Goal: Task Accomplishment & Management: Use online tool/utility

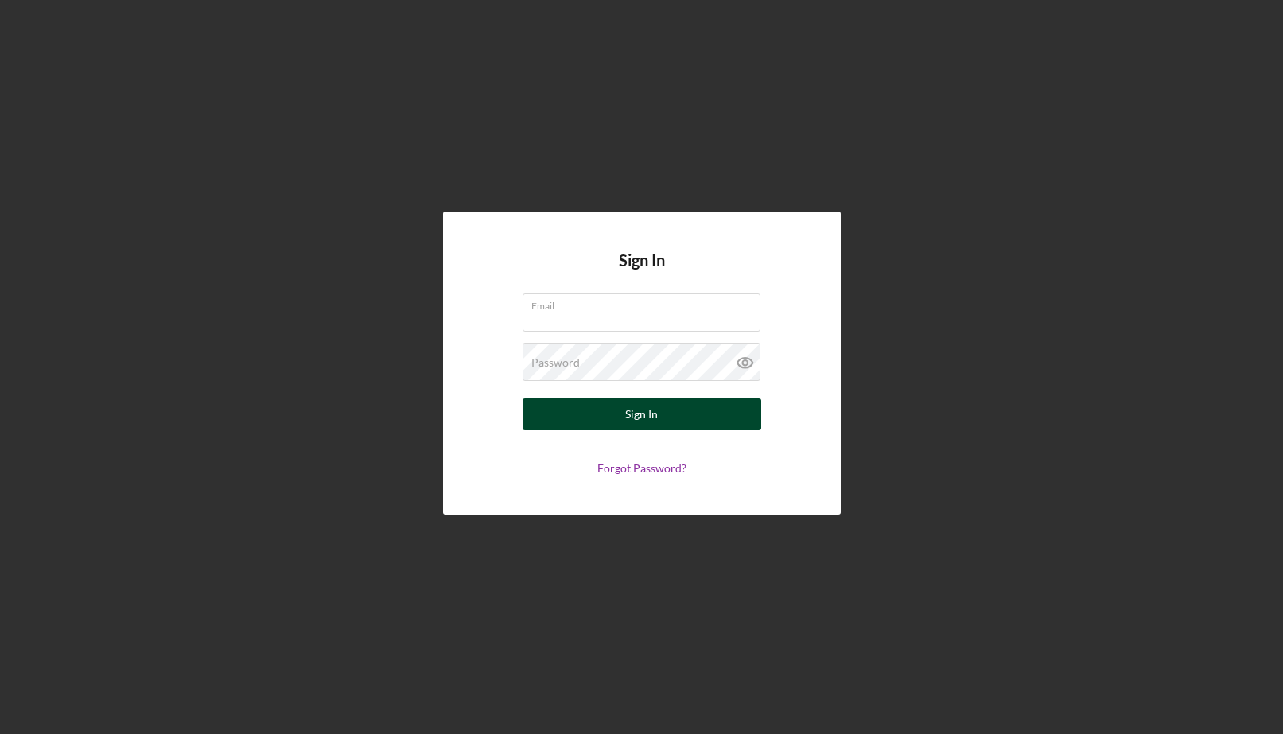
type input "[EMAIL_ADDRESS][DOMAIN_NAME]"
click at [639, 410] on div "Sign In" at bounding box center [641, 414] width 33 height 32
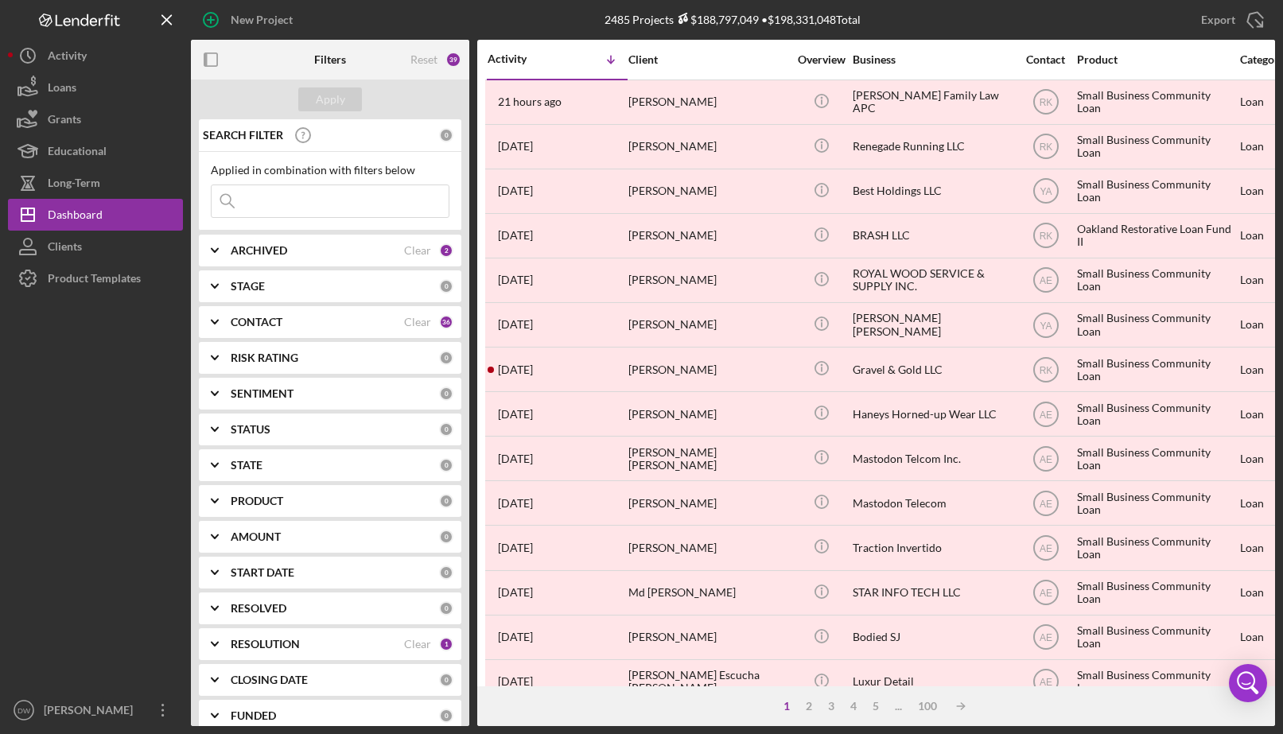
click at [355, 57] on div "Filters" at bounding box center [330, 60] width 93 height 40
drag, startPoint x: 351, startPoint y: 58, endPoint x: 342, endPoint y: 59, distance: 8.8
click at [343, 59] on div "Filters" at bounding box center [330, 60] width 93 height 40
click at [340, 59] on b "Filters" at bounding box center [330, 59] width 32 height 13
click at [332, 61] on b "Filters" at bounding box center [330, 59] width 32 height 13
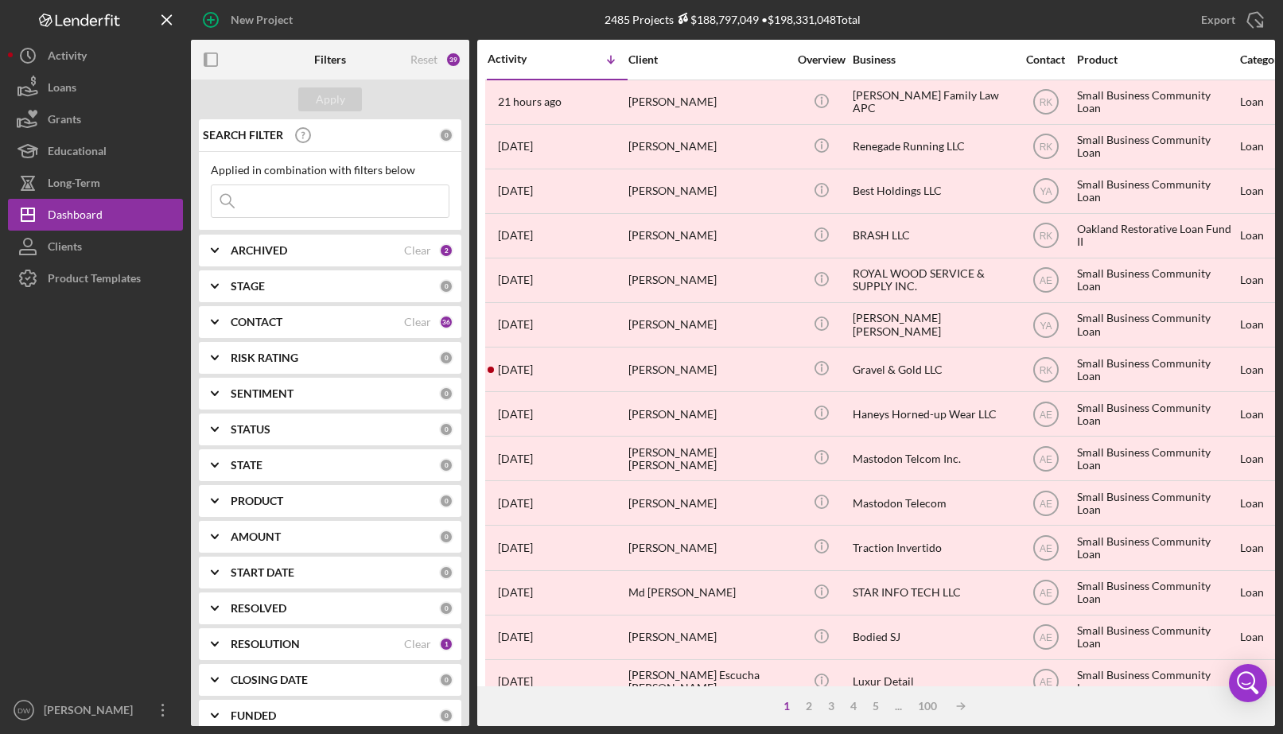
click at [250, 247] on b "ARCHIVED" at bounding box center [259, 250] width 56 height 13
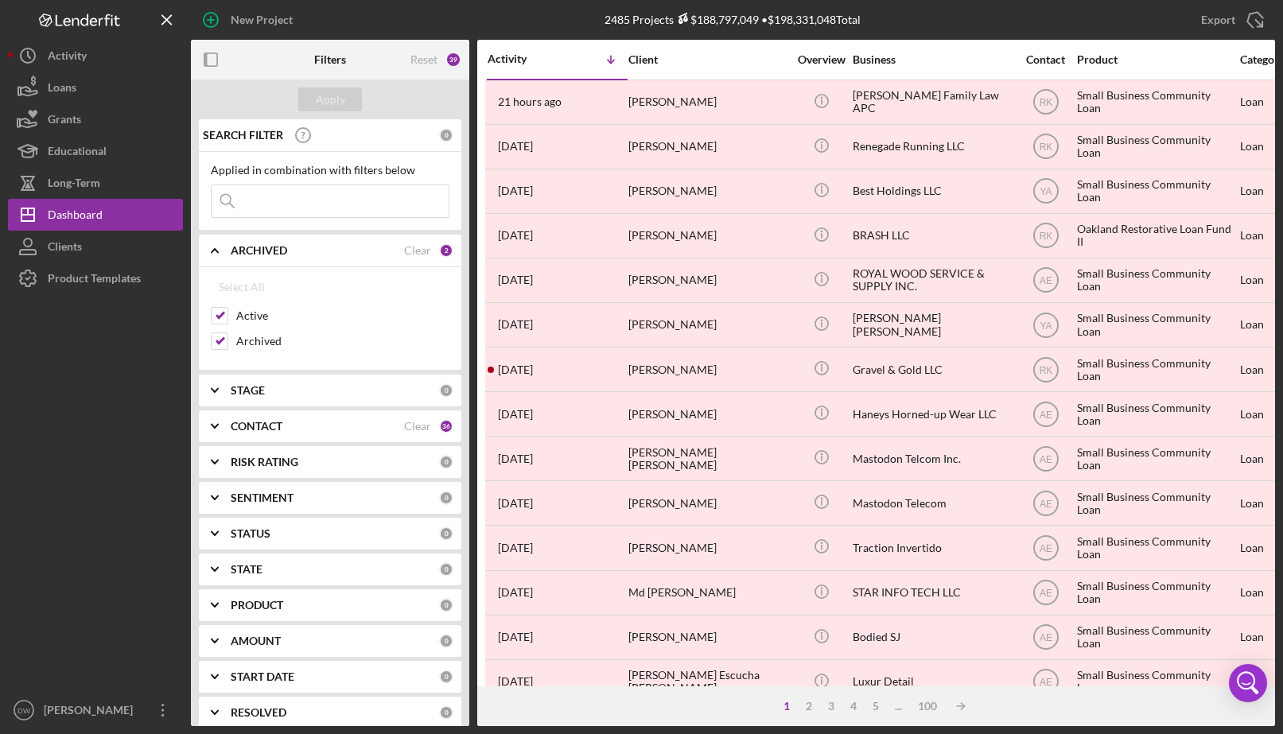
click at [231, 383] on icon "Icon/Expander" at bounding box center [215, 391] width 40 height 40
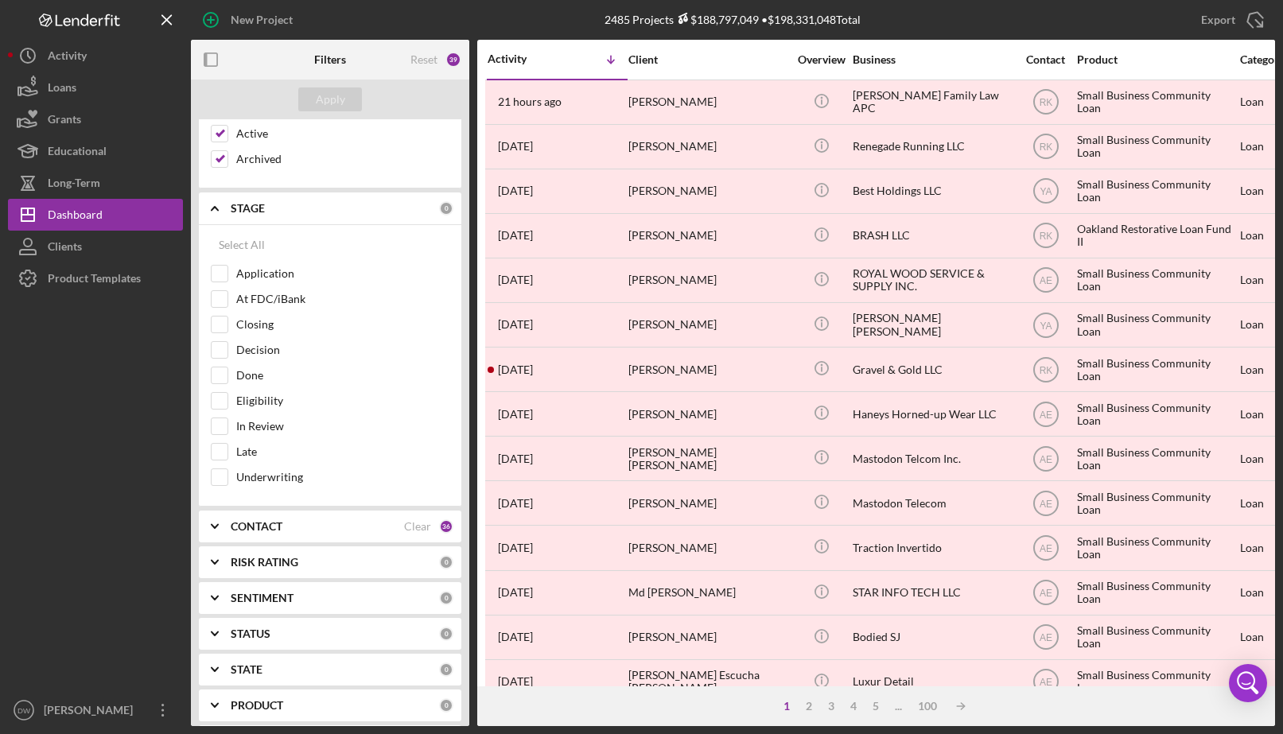
scroll to position [318, 0]
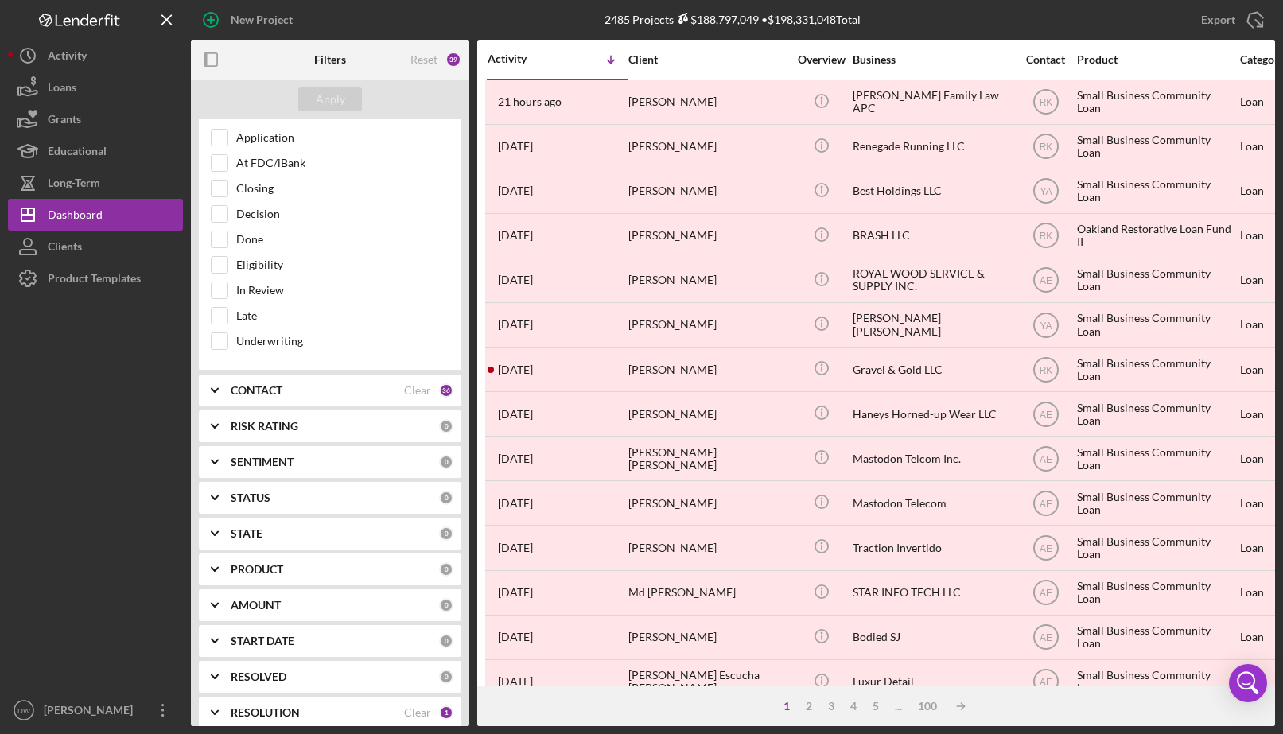
click at [220, 390] on icon "Icon/Expander" at bounding box center [215, 391] width 40 height 40
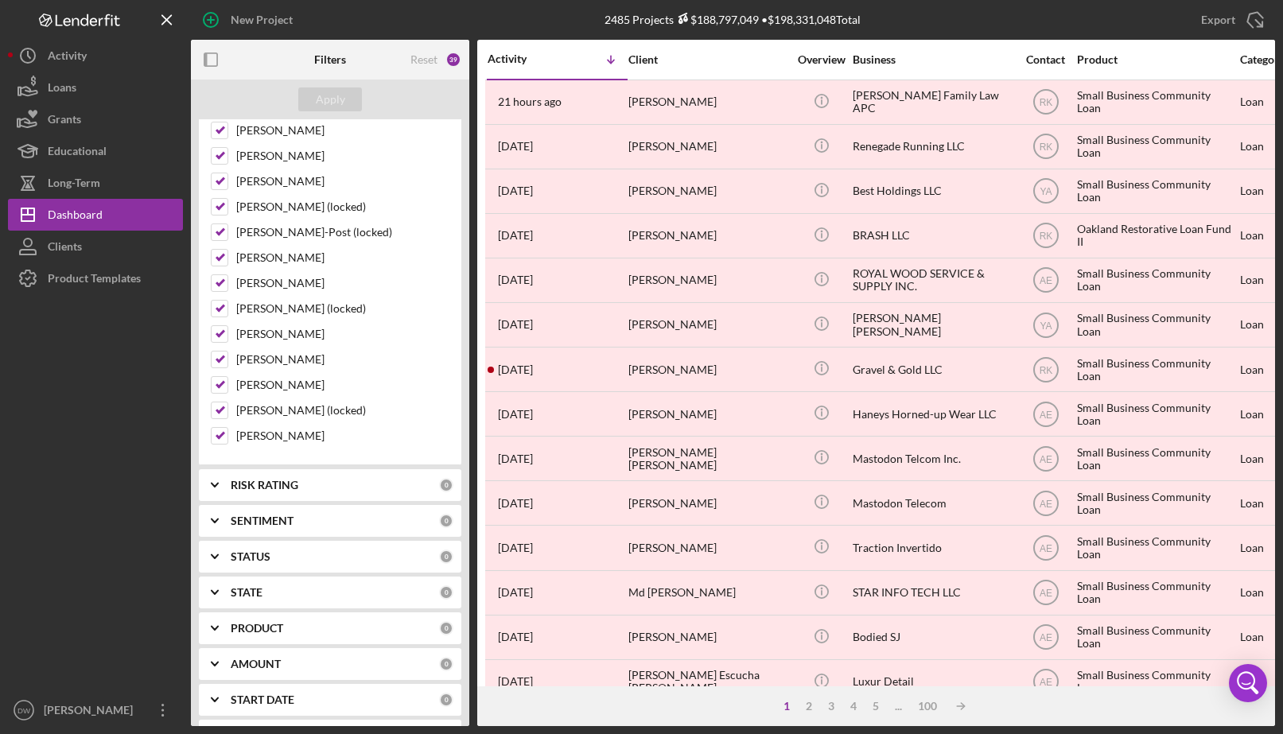
scroll to position [1409, 0]
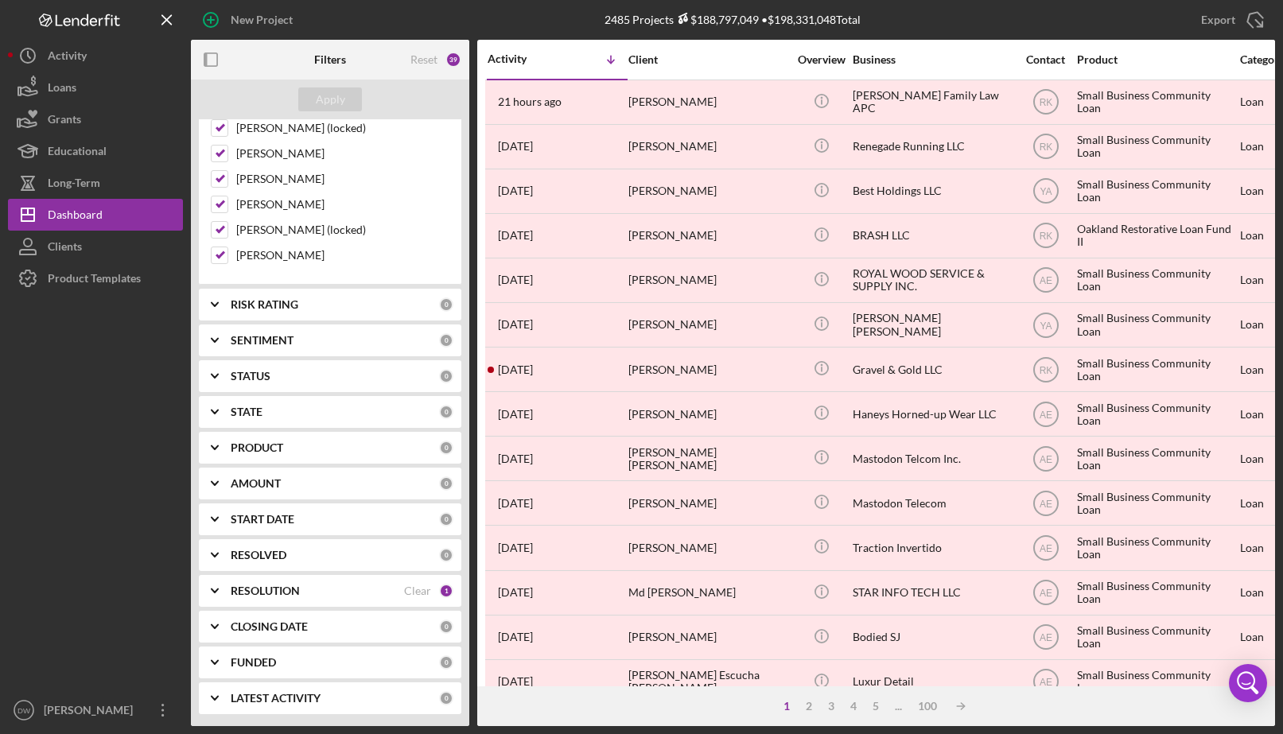
click at [229, 304] on icon "Icon/Expander" at bounding box center [215, 305] width 40 height 40
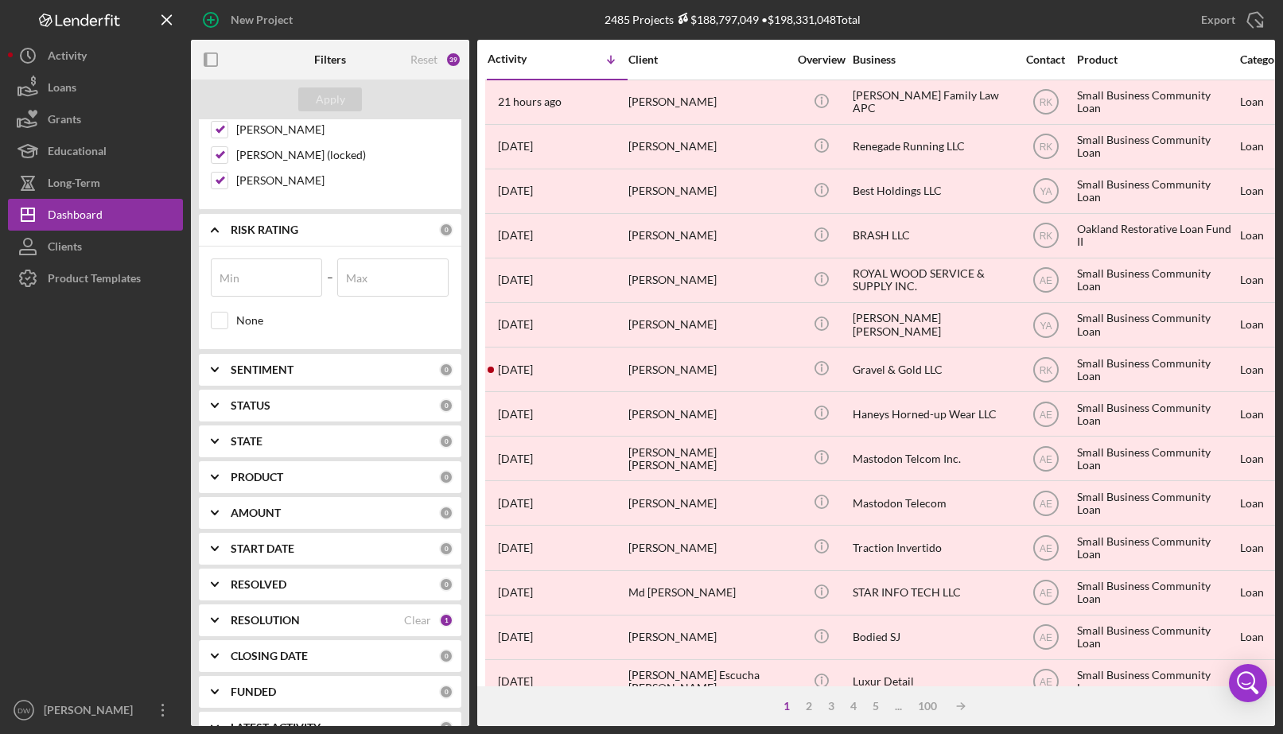
scroll to position [1513, 0]
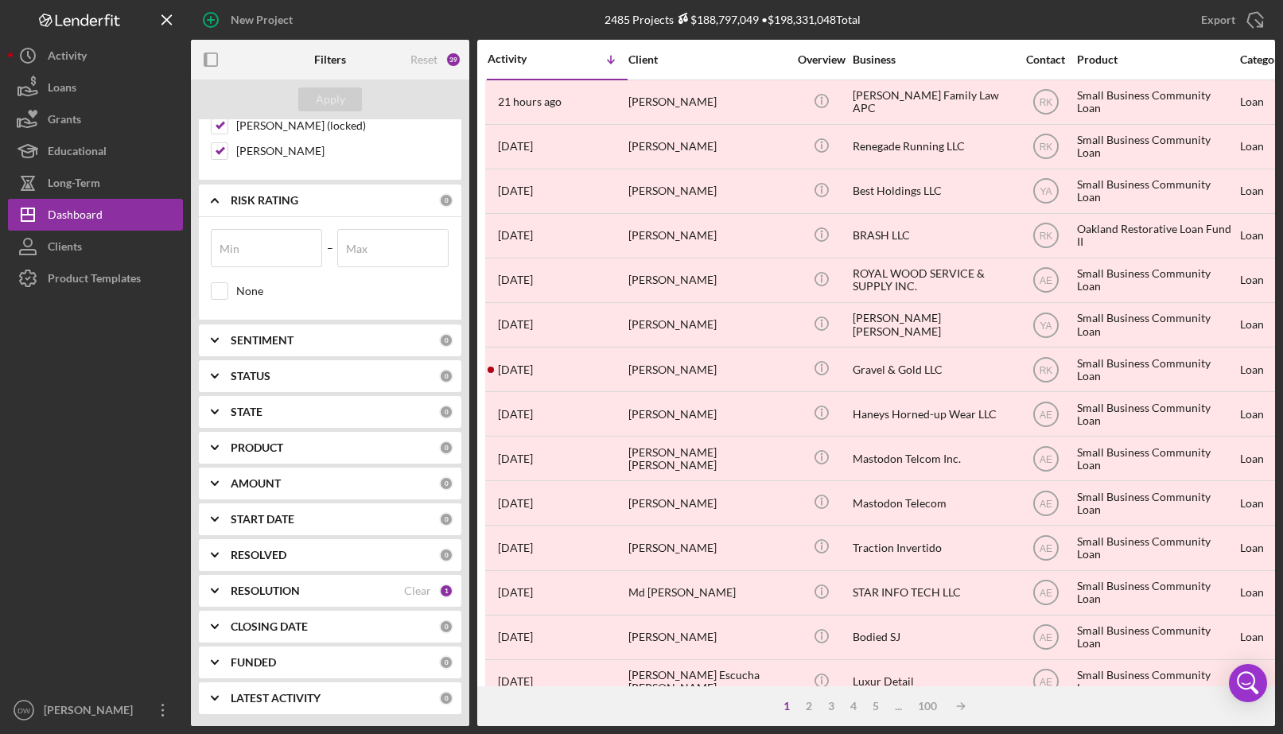
click at [215, 336] on icon "Icon/Expander" at bounding box center [215, 340] width 40 height 40
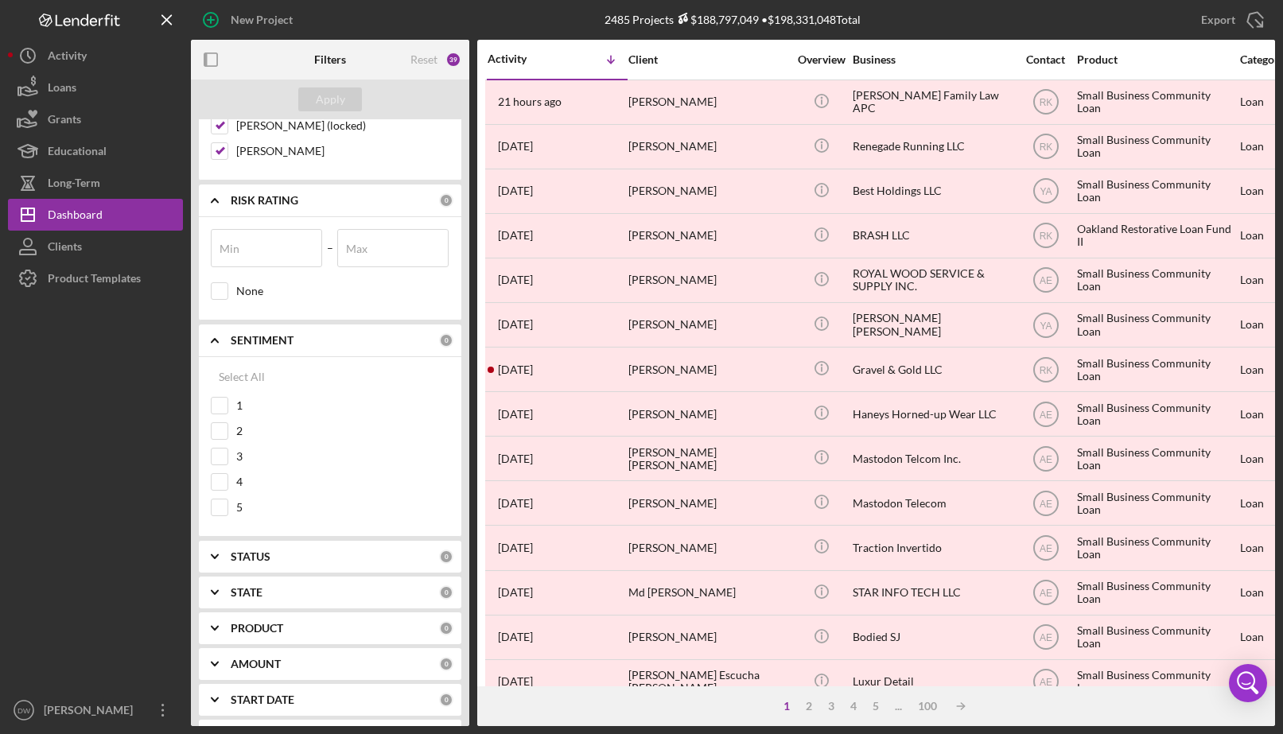
scroll to position [1694, 0]
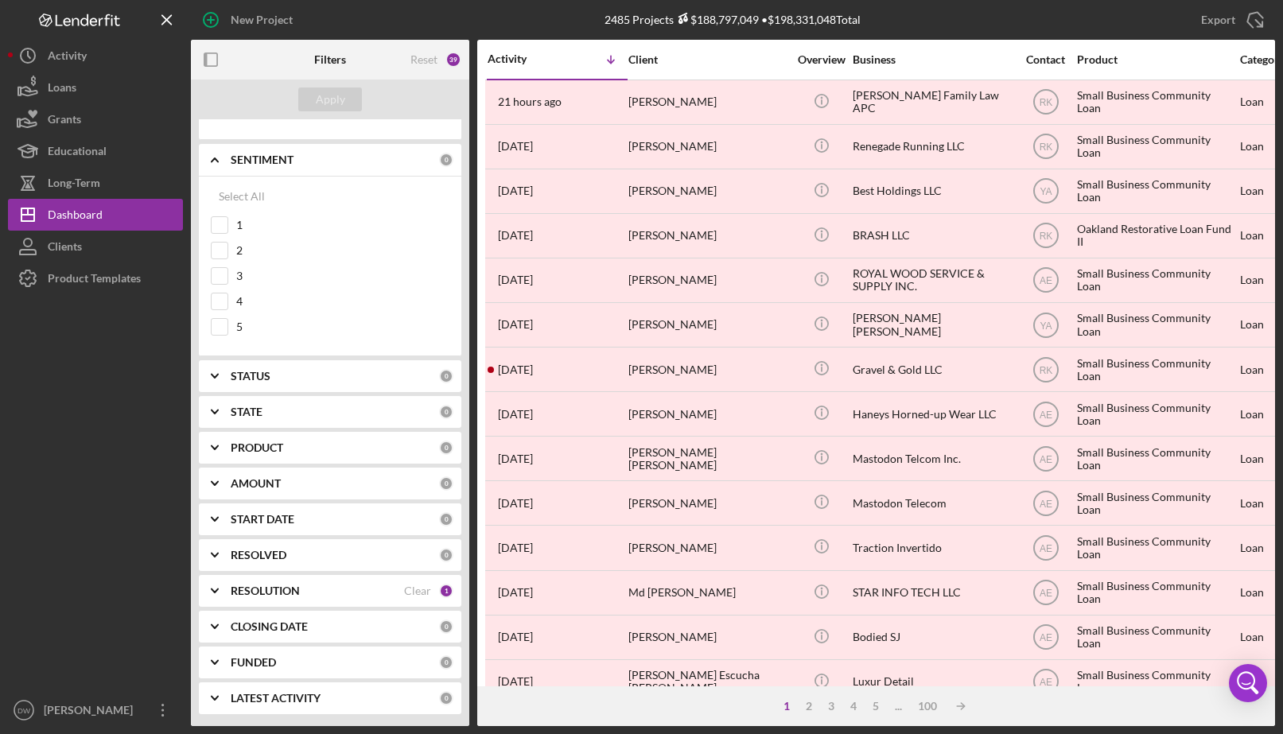
click at [220, 384] on icon "Icon/Expander" at bounding box center [215, 376] width 40 height 40
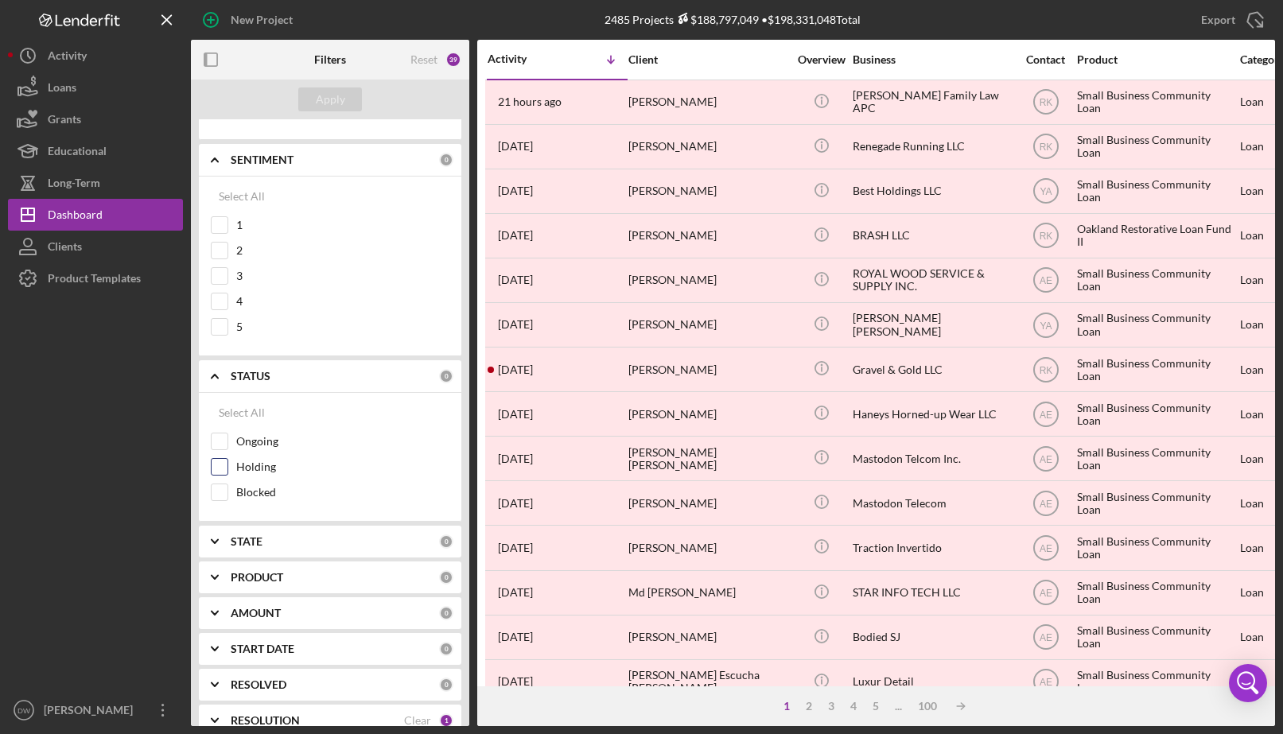
scroll to position [1823, 0]
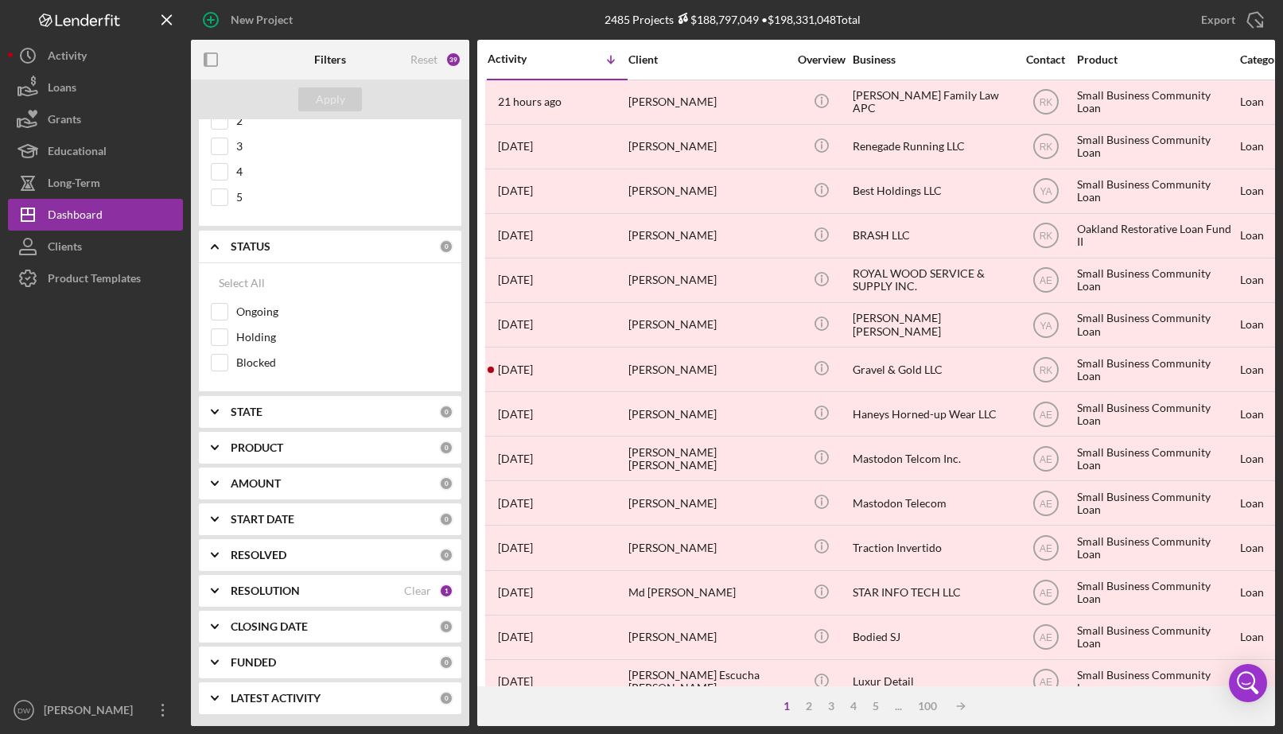
click at [234, 414] on icon "Icon/Expander" at bounding box center [215, 412] width 40 height 40
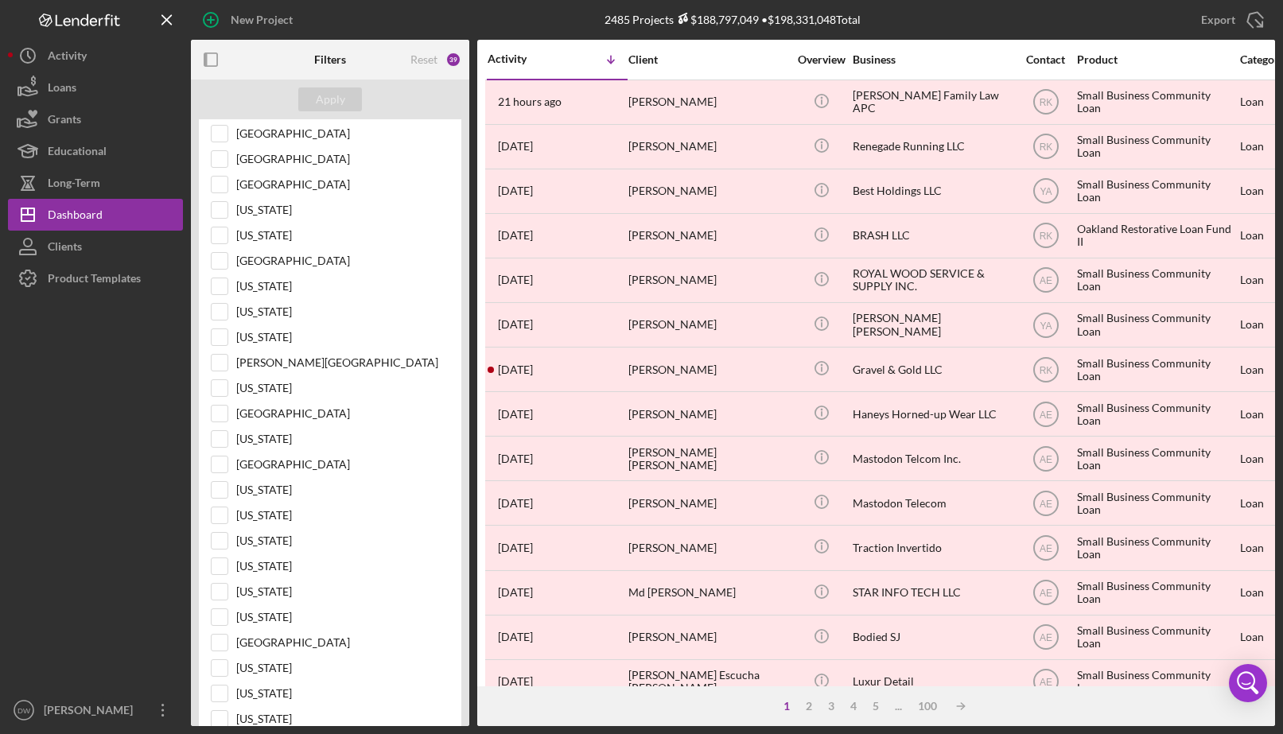
scroll to position [3811, 0]
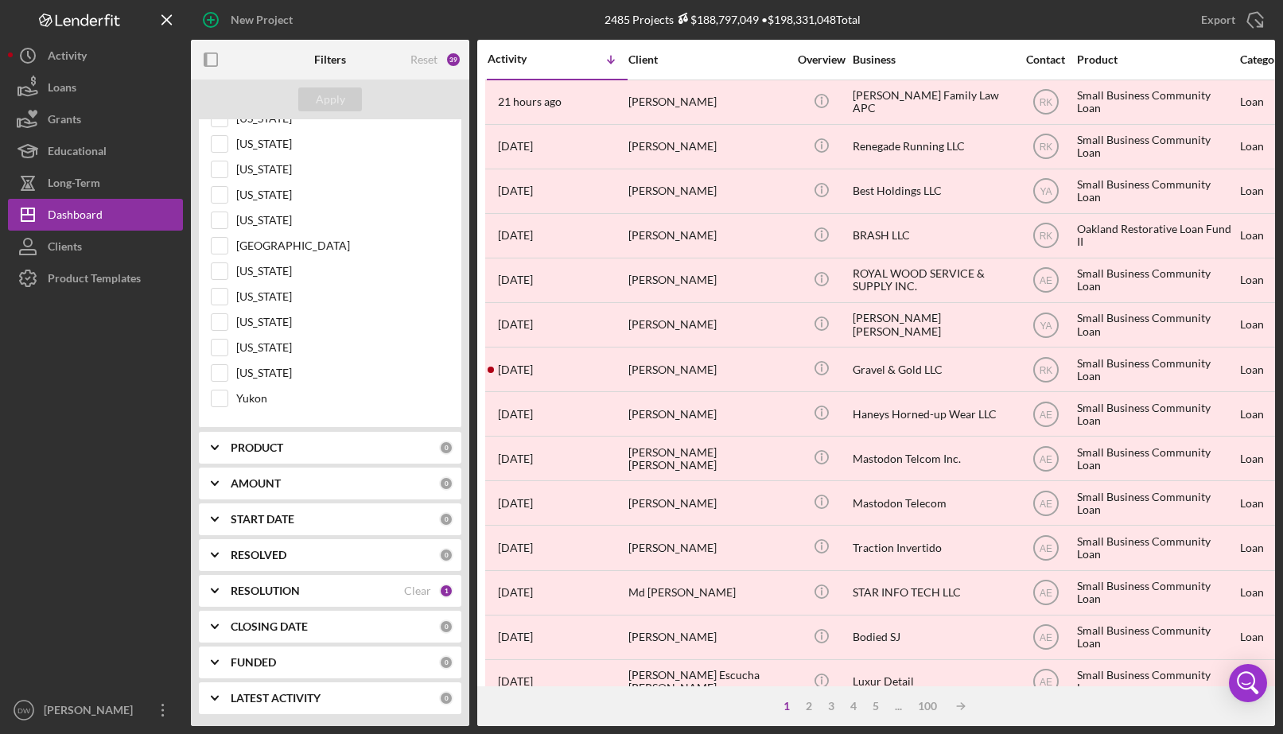
click at [262, 592] on b "RESOLUTION" at bounding box center [265, 590] width 69 height 13
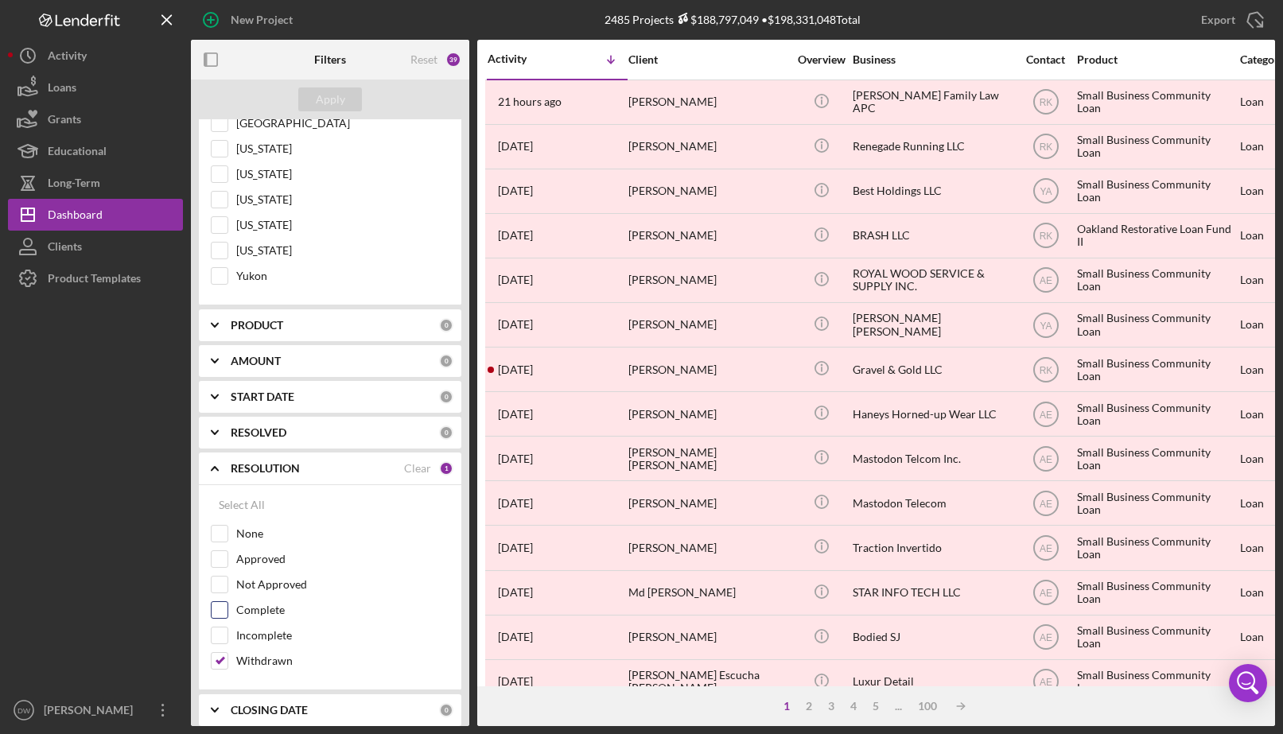
scroll to position [4017, 0]
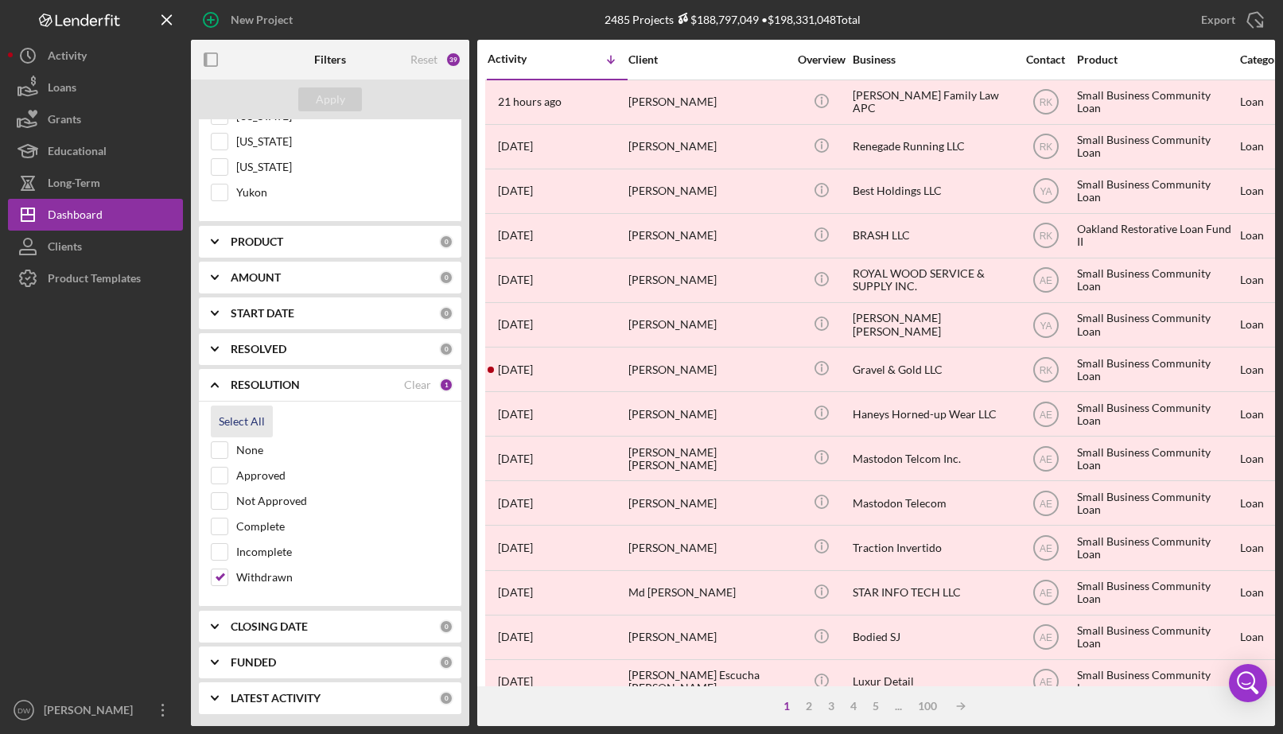
click at [227, 418] on div "Select All" at bounding box center [242, 422] width 46 height 32
checkbox input "true"
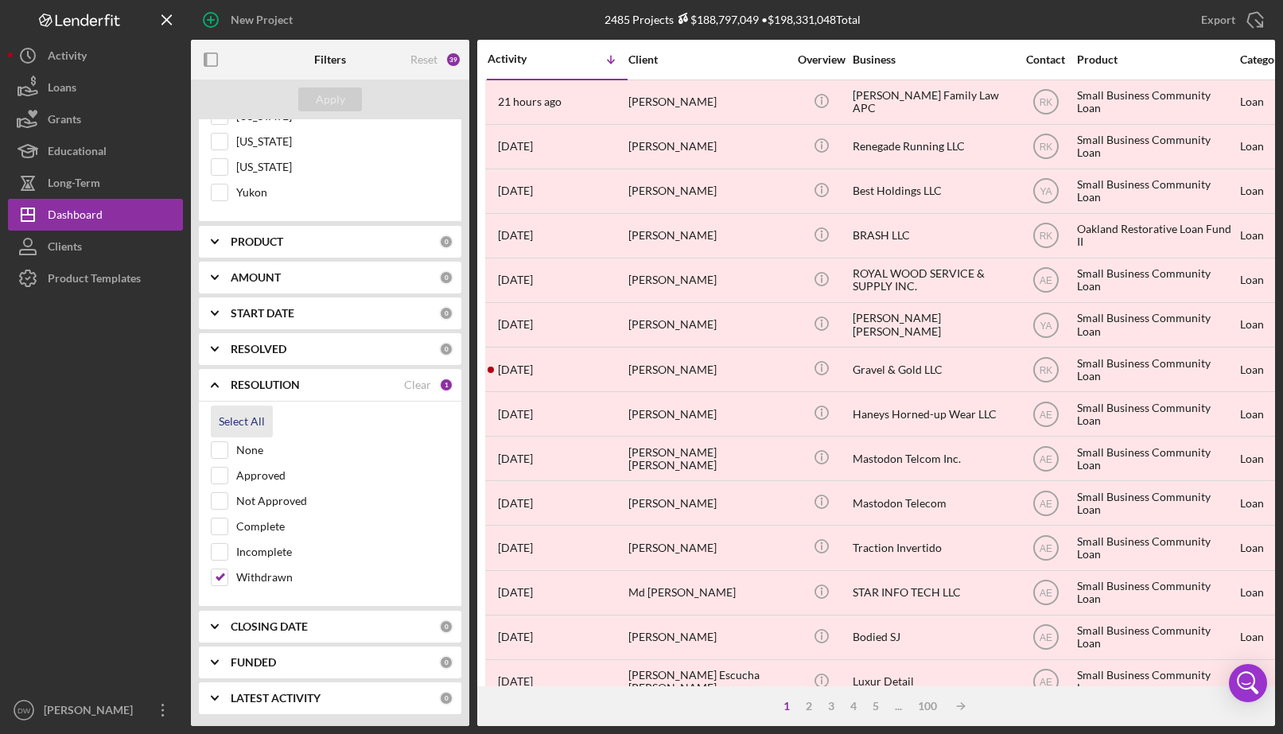
checkbox input "true"
click at [263, 626] on b "CLOSING DATE" at bounding box center [269, 626] width 77 height 13
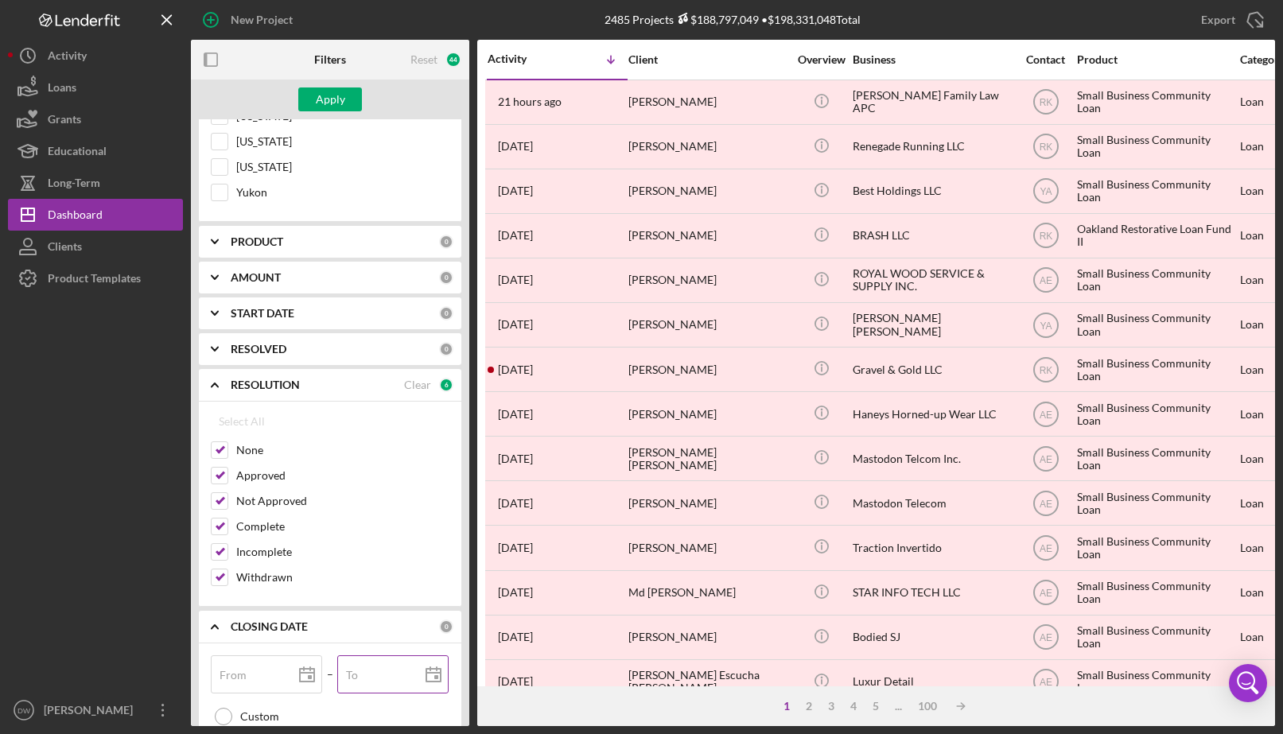
scroll to position [4393, 0]
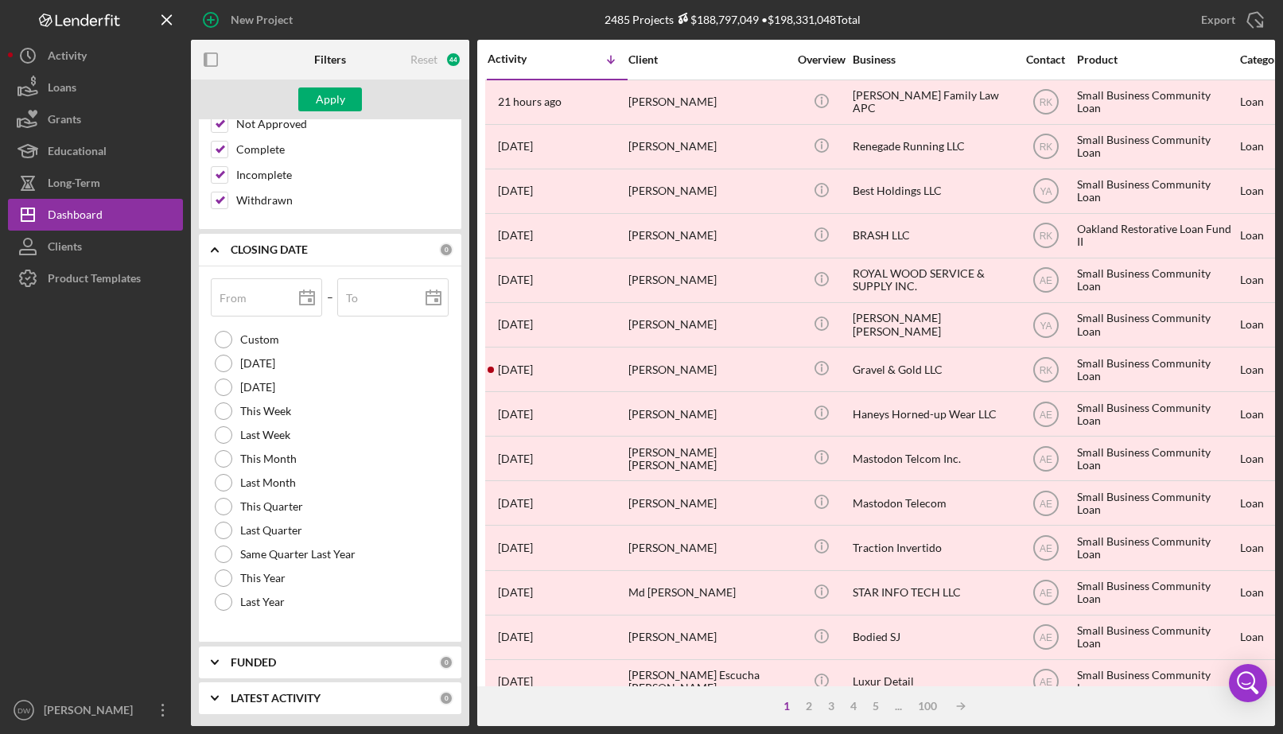
click at [283, 662] on div "FUNDED" at bounding box center [335, 662] width 208 height 13
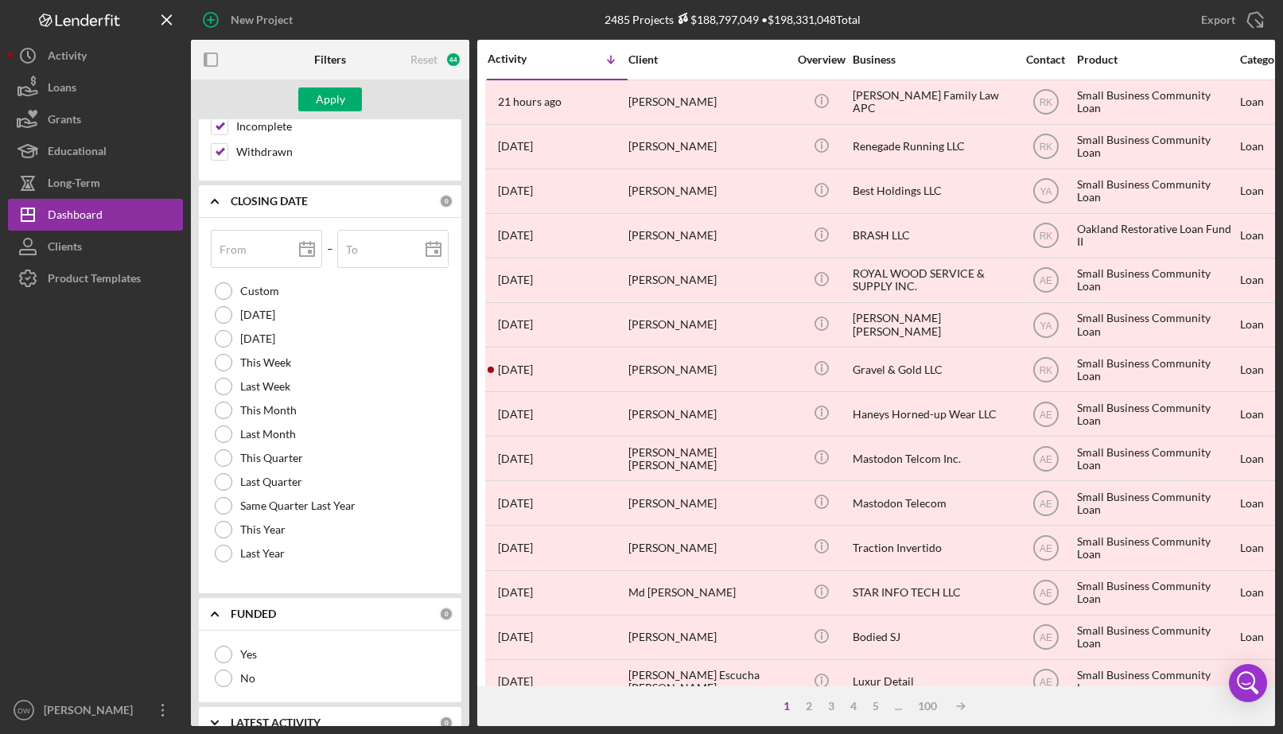
scroll to position [4467, 0]
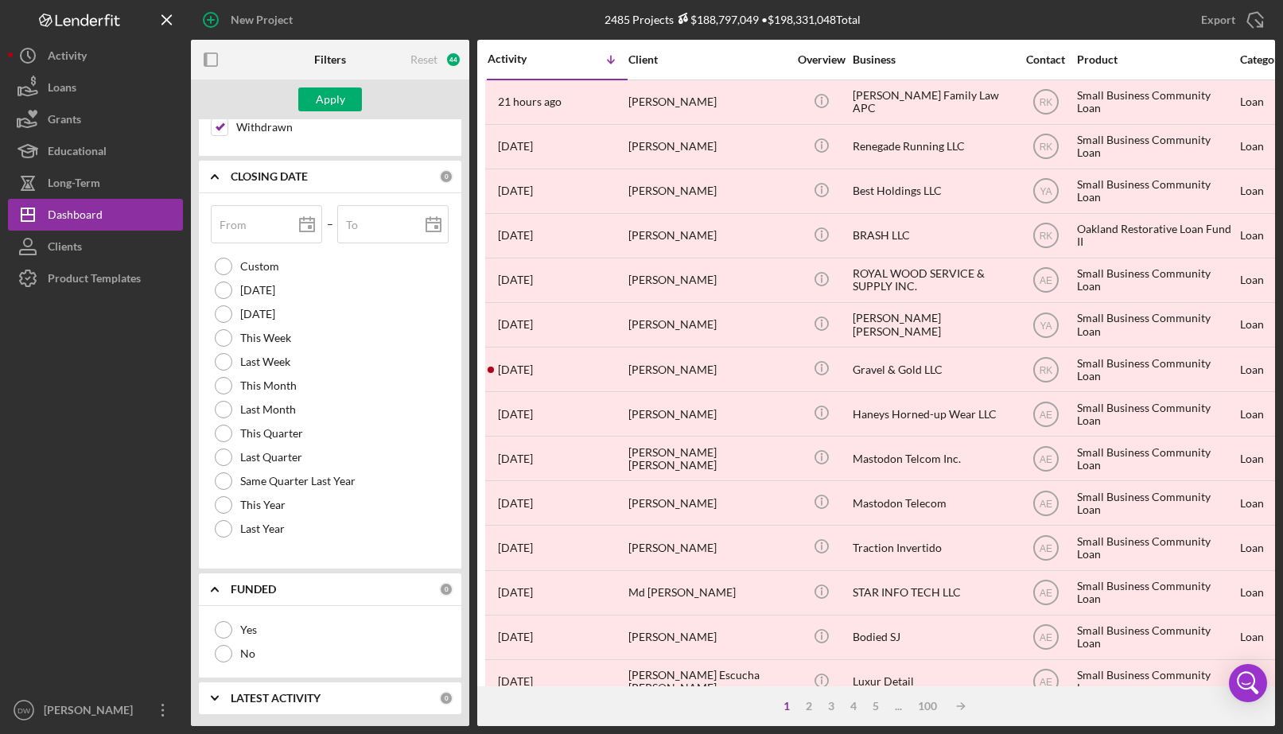
click at [293, 695] on b "LATEST ACTIVITY" at bounding box center [276, 698] width 90 height 13
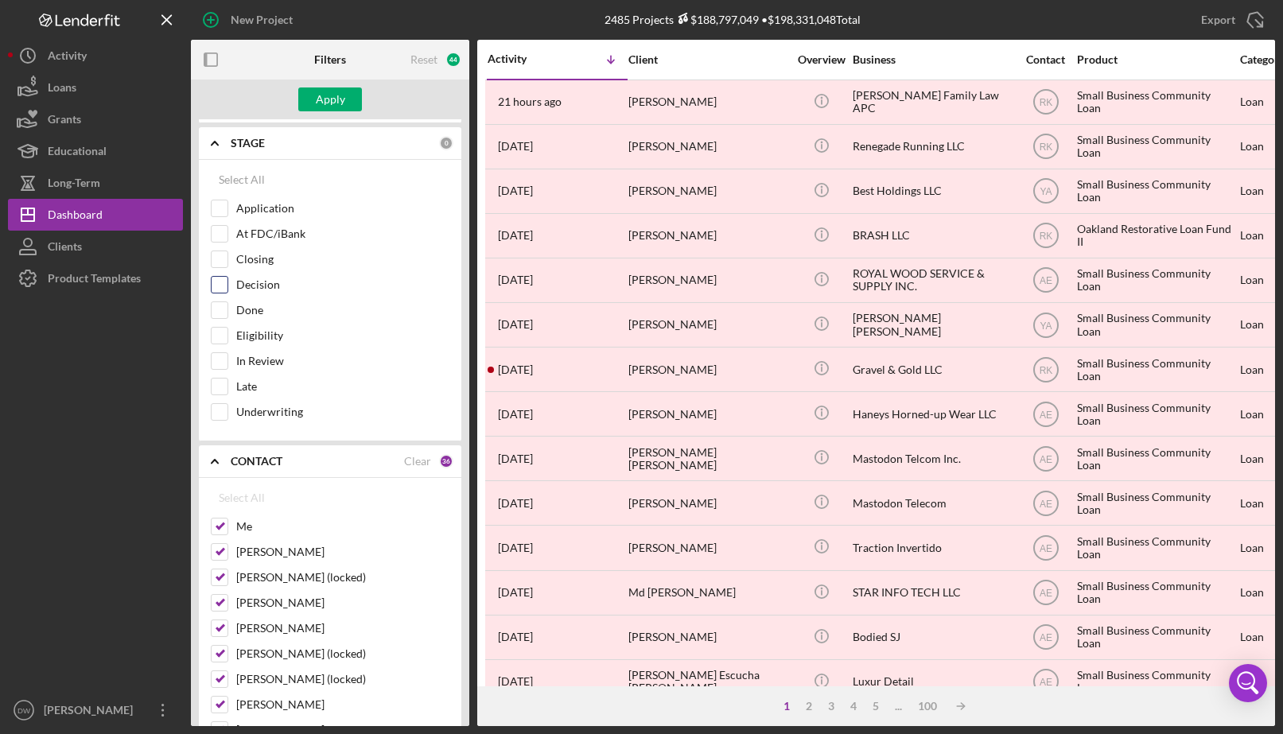
scroll to position [35, 0]
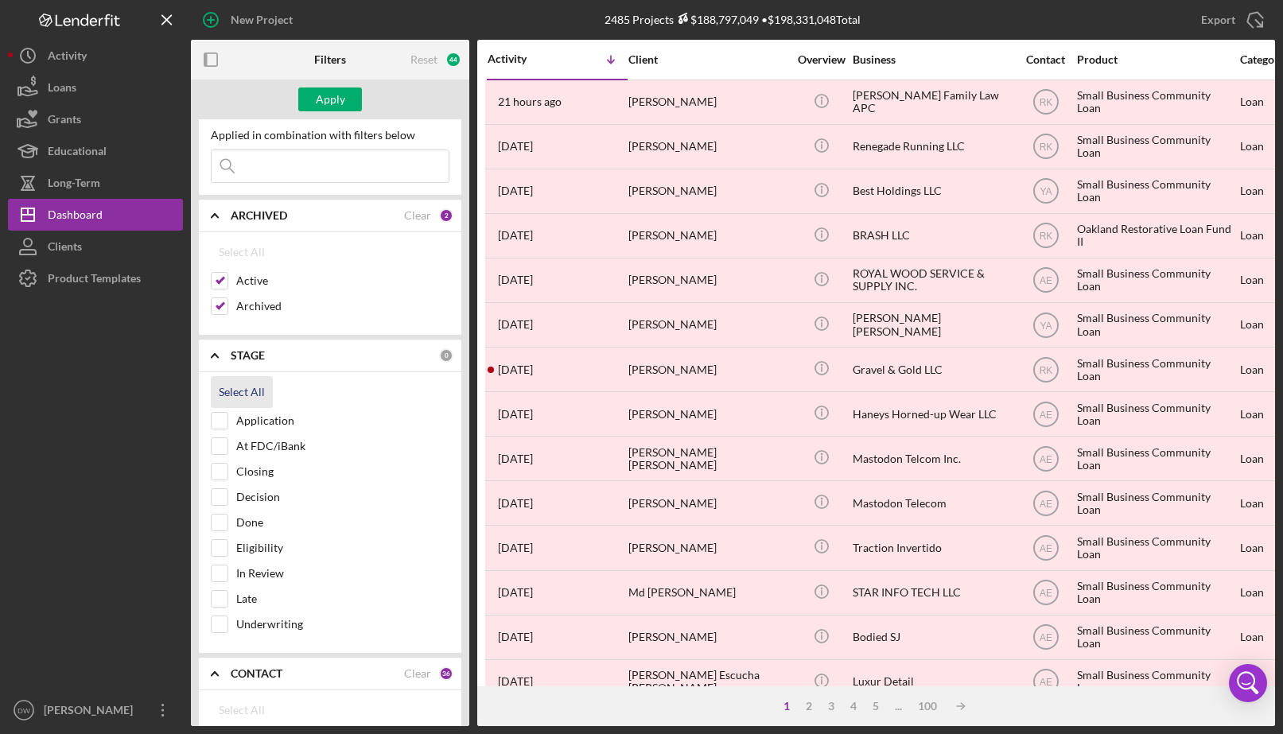
click at [240, 390] on div "Select All" at bounding box center [242, 392] width 46 height 32
checkbox input "true"
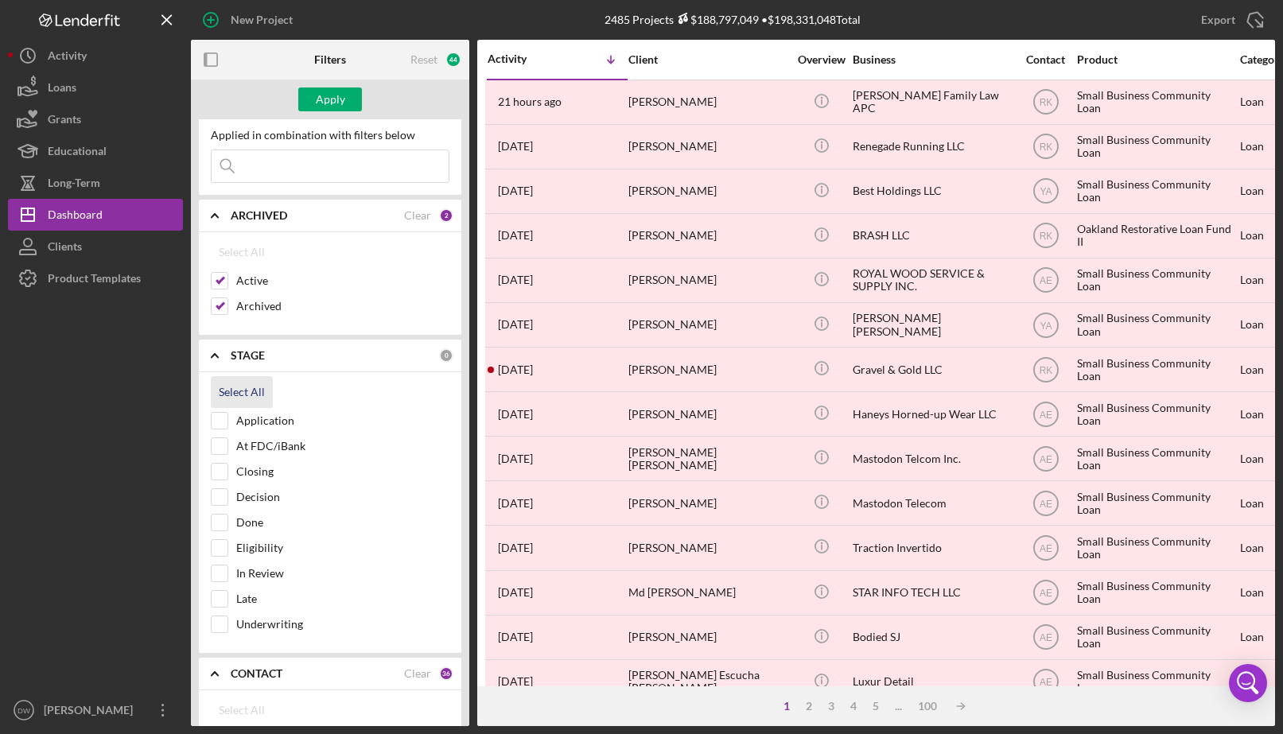
checkbox input "true"
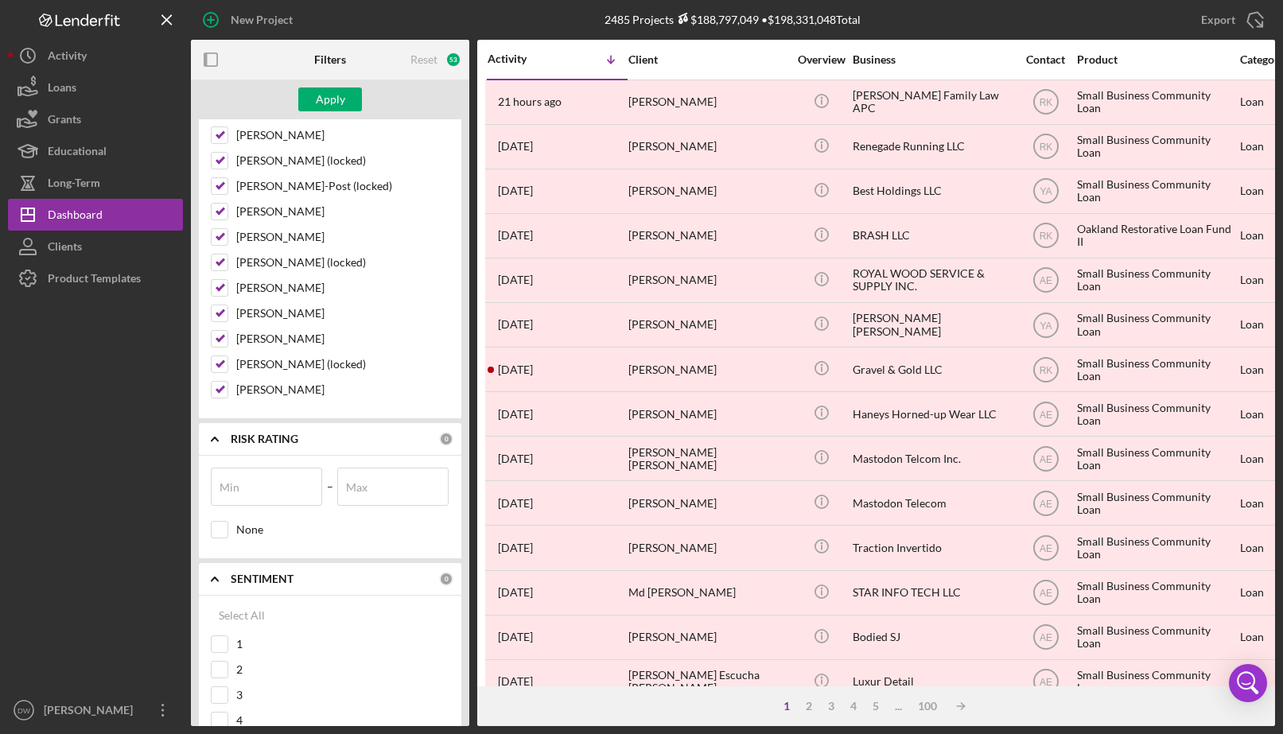
scroll to position [1485, 0]
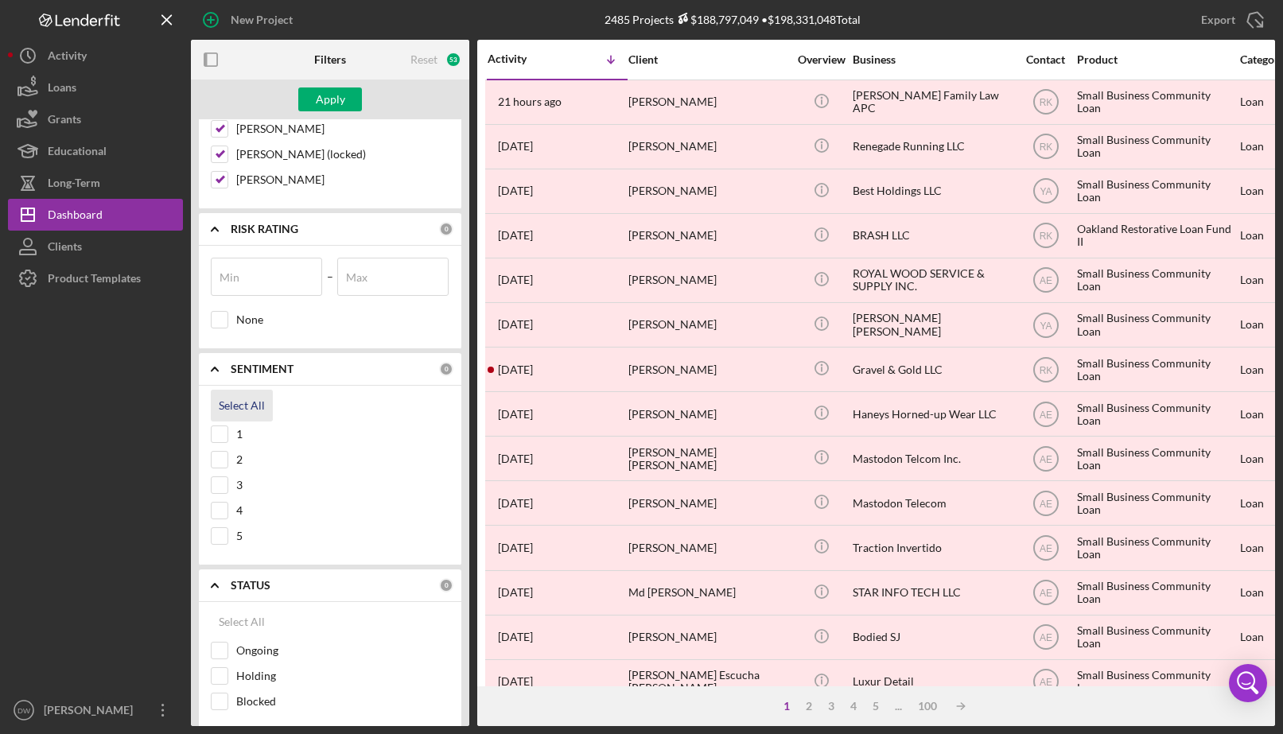
click at [247, 402] on div "Select All" at bounding box center [242, 406] width 46 height 32
checkbox input "true"
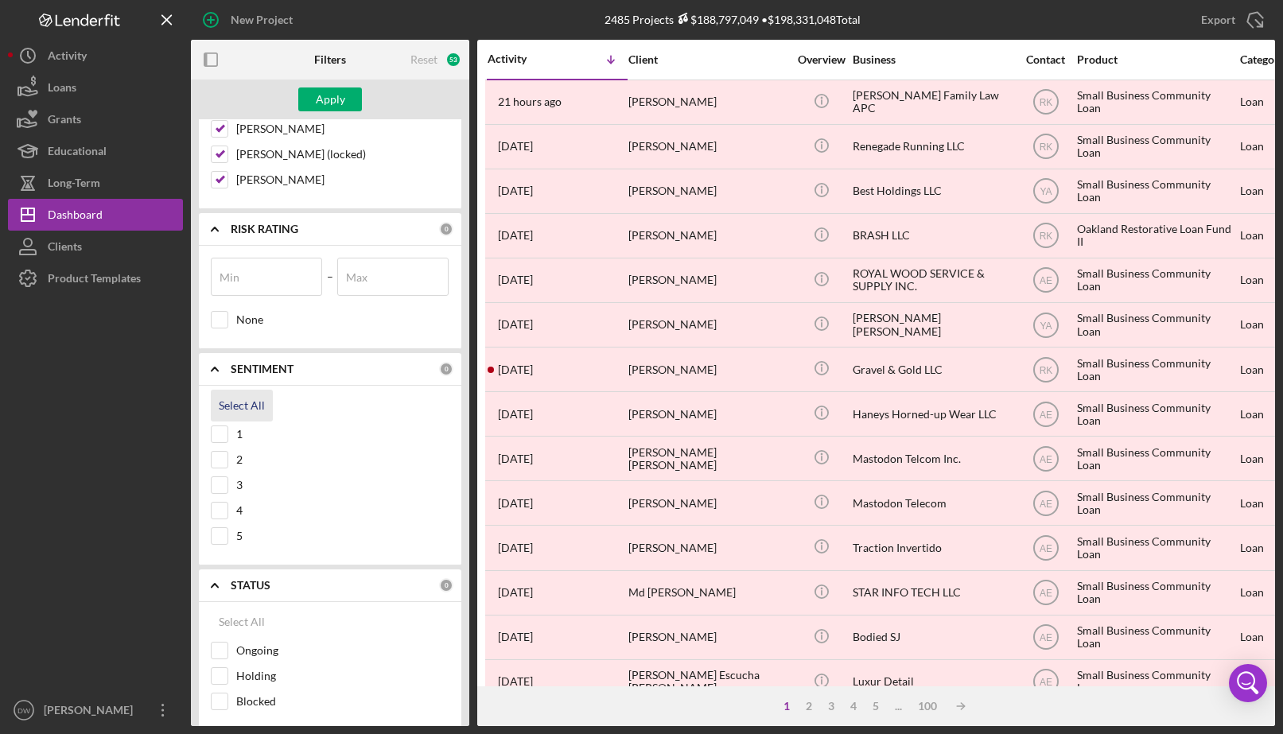
checkbox input "true"
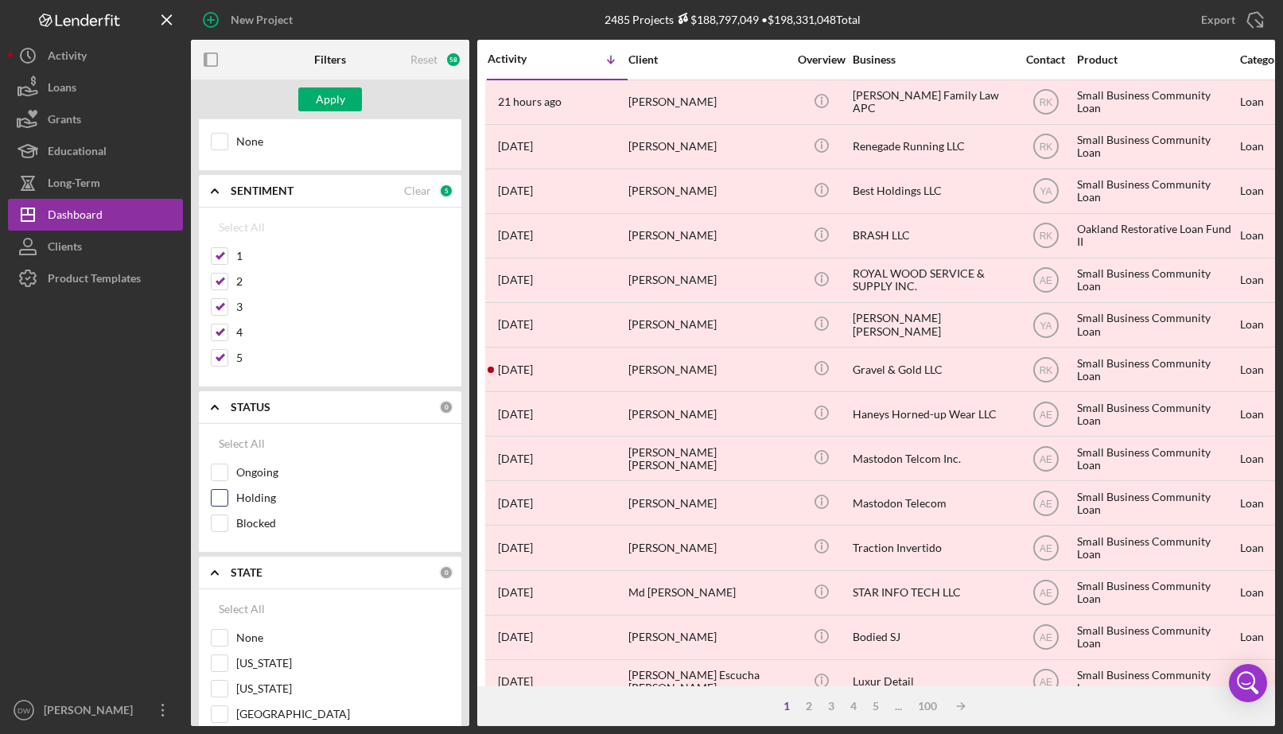
scroll to position [1908, 0]
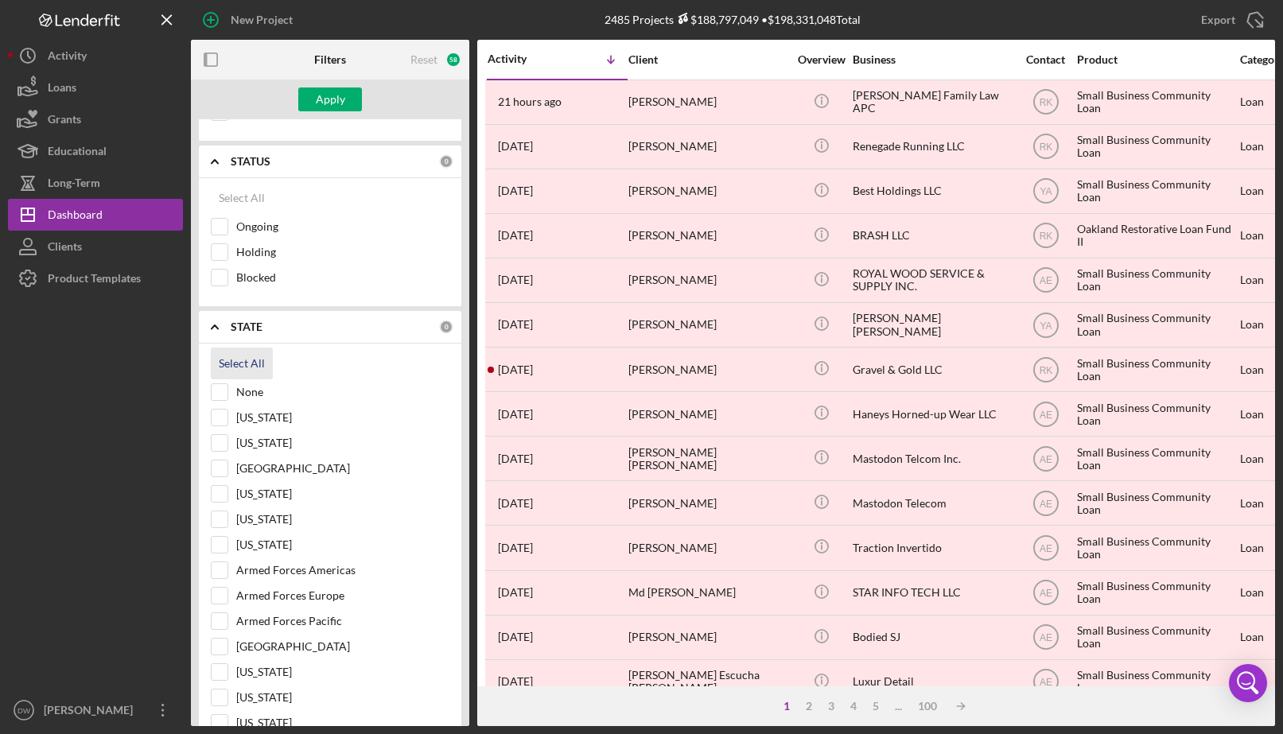
click at [230, 362] on div "Select All" at bounding box center [242, 363] width 46 height 32
checkbox input "true"
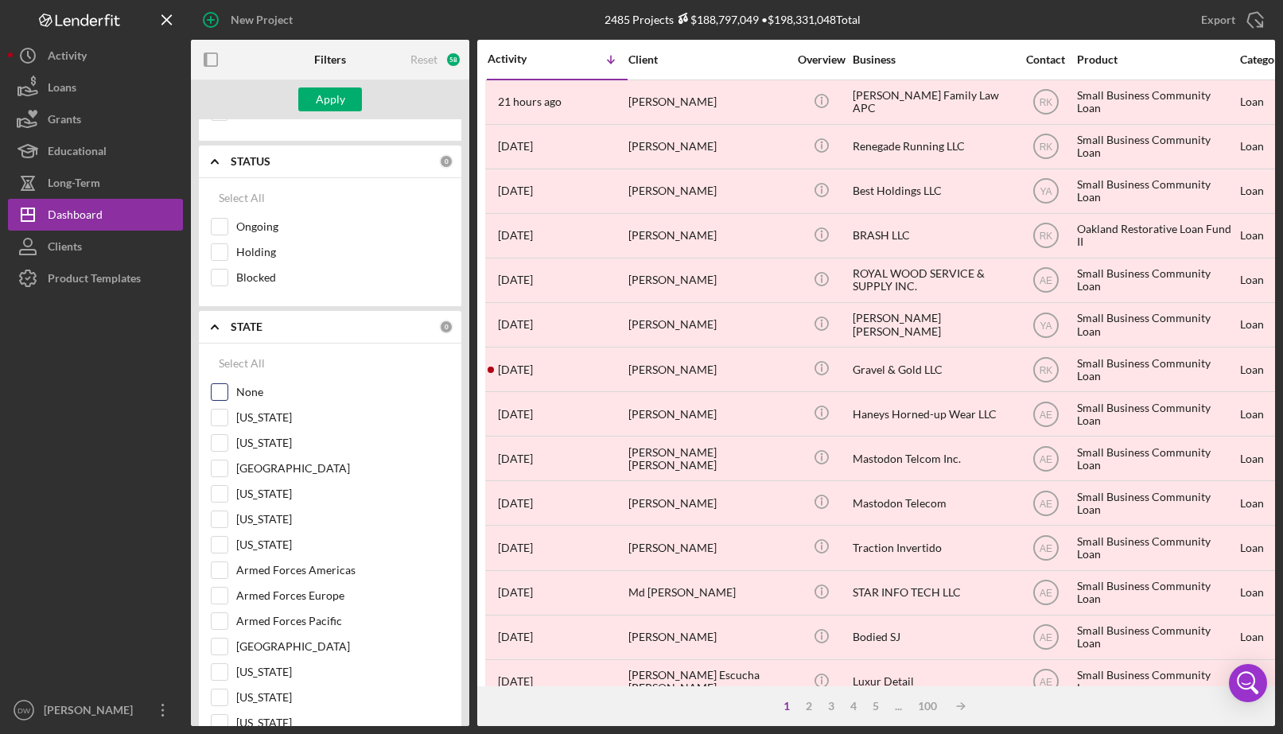
checkbox input "true"
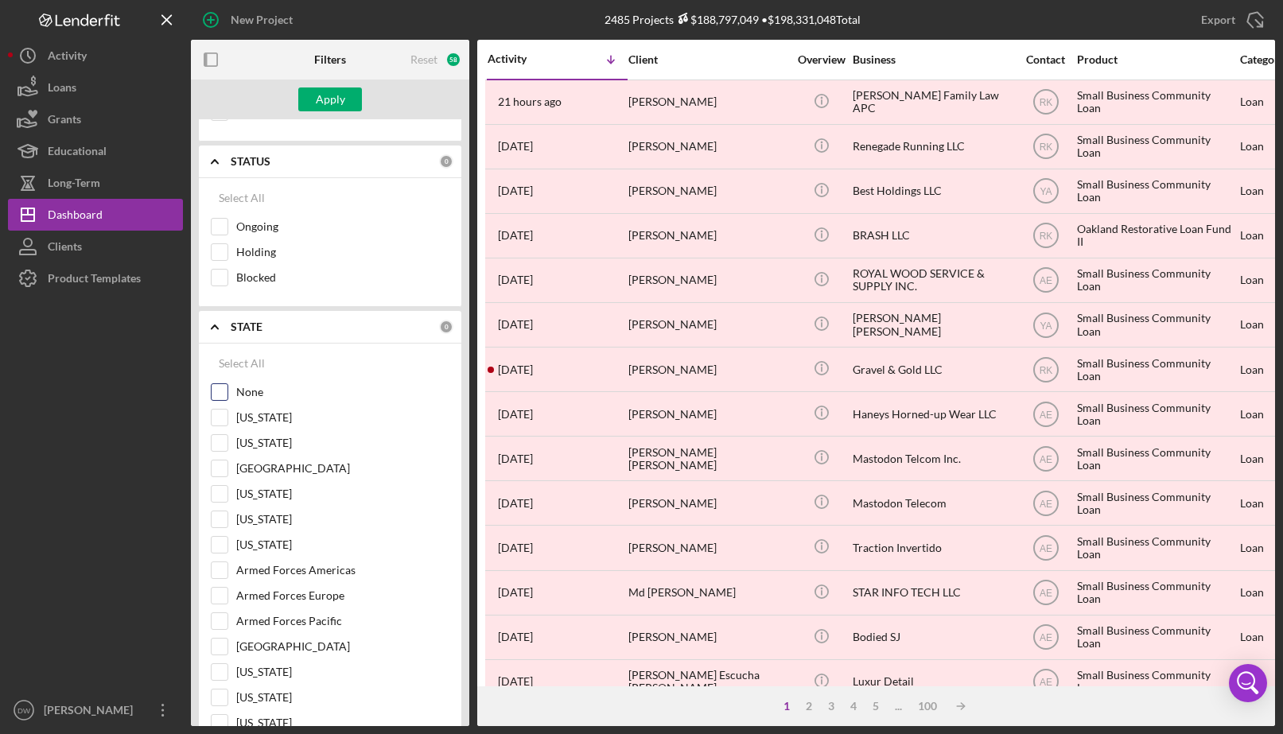
checkbox input "true"
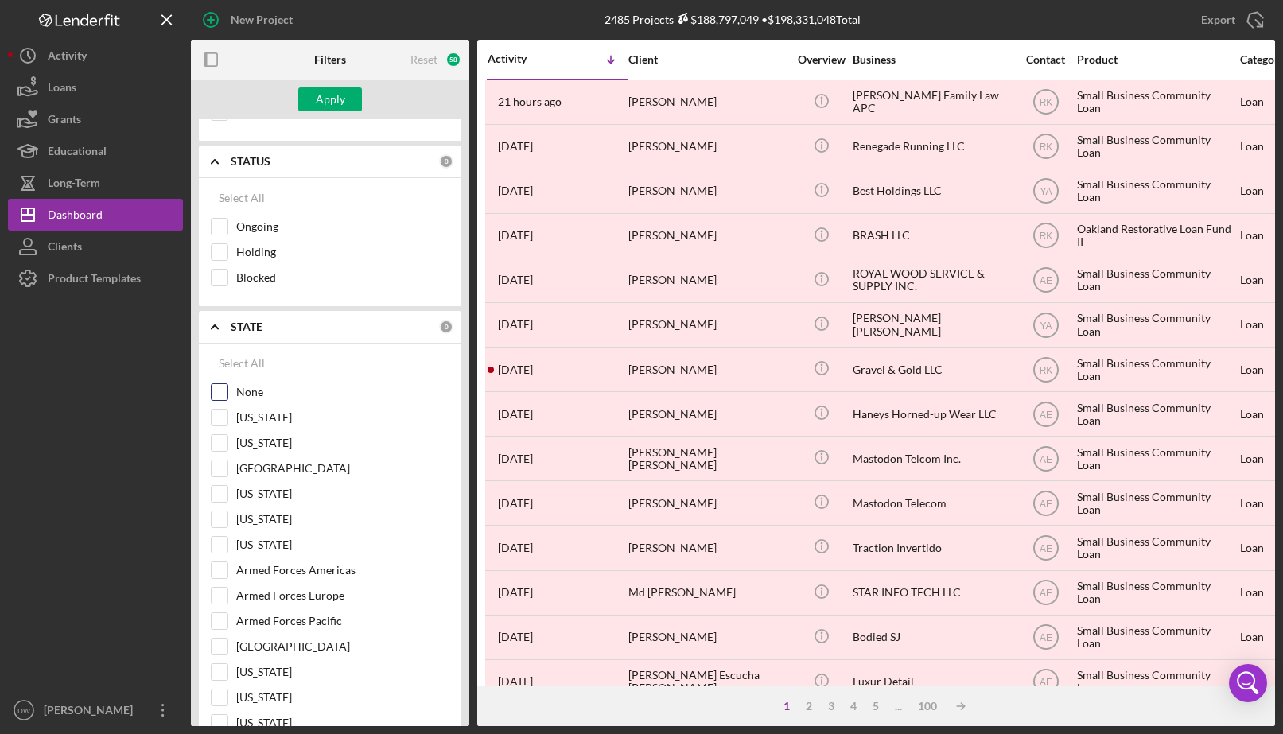
checkbox input "true"
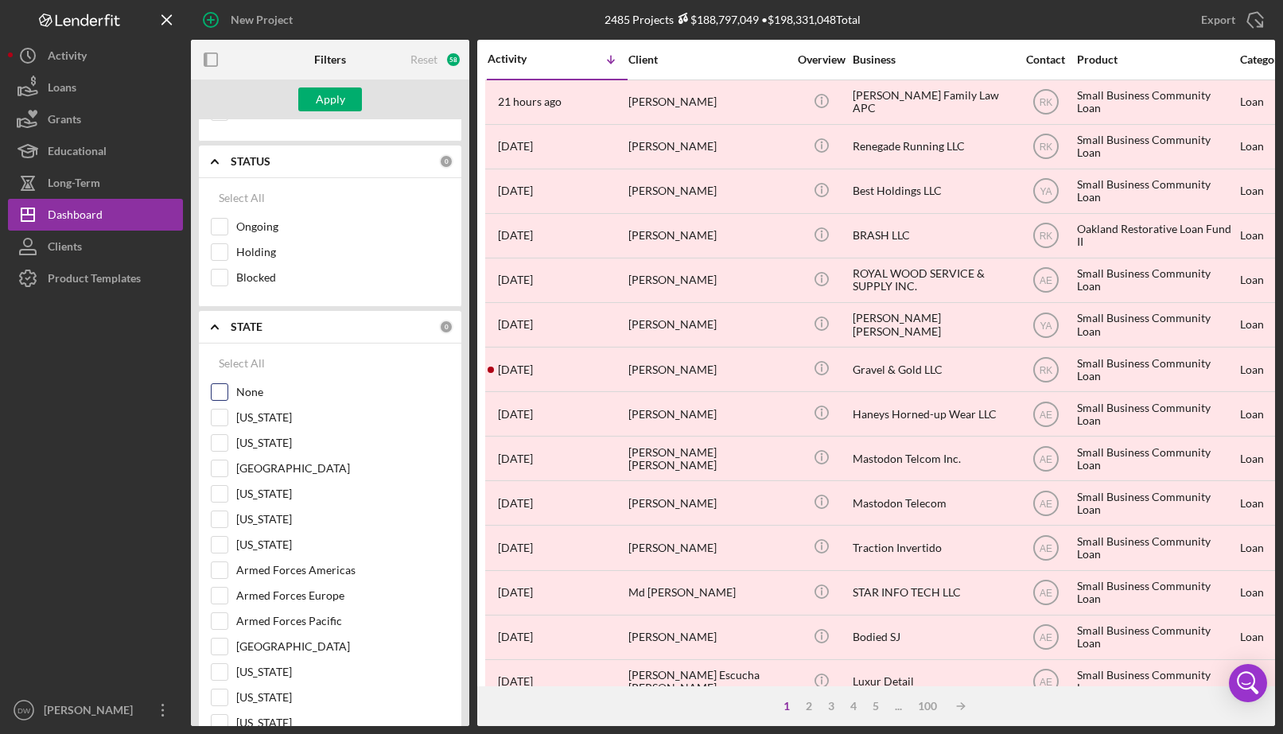
checkbox input "true"
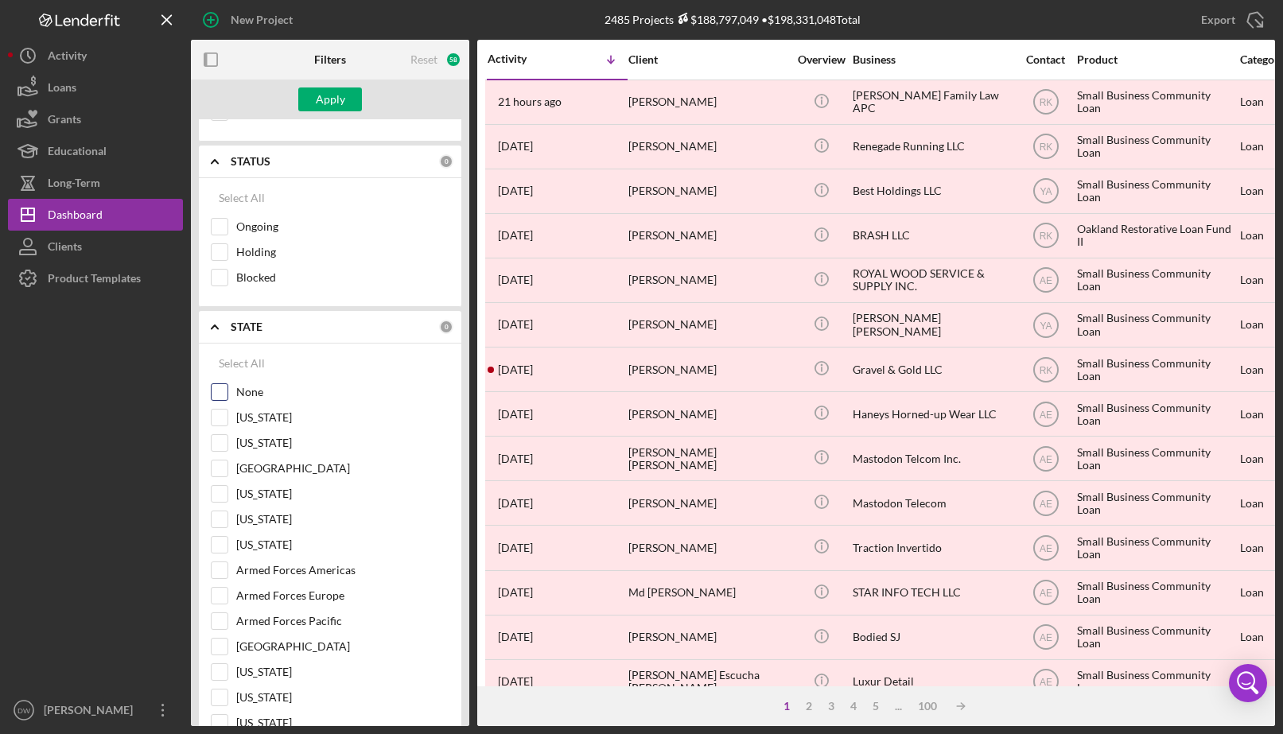
checkbox input "true"
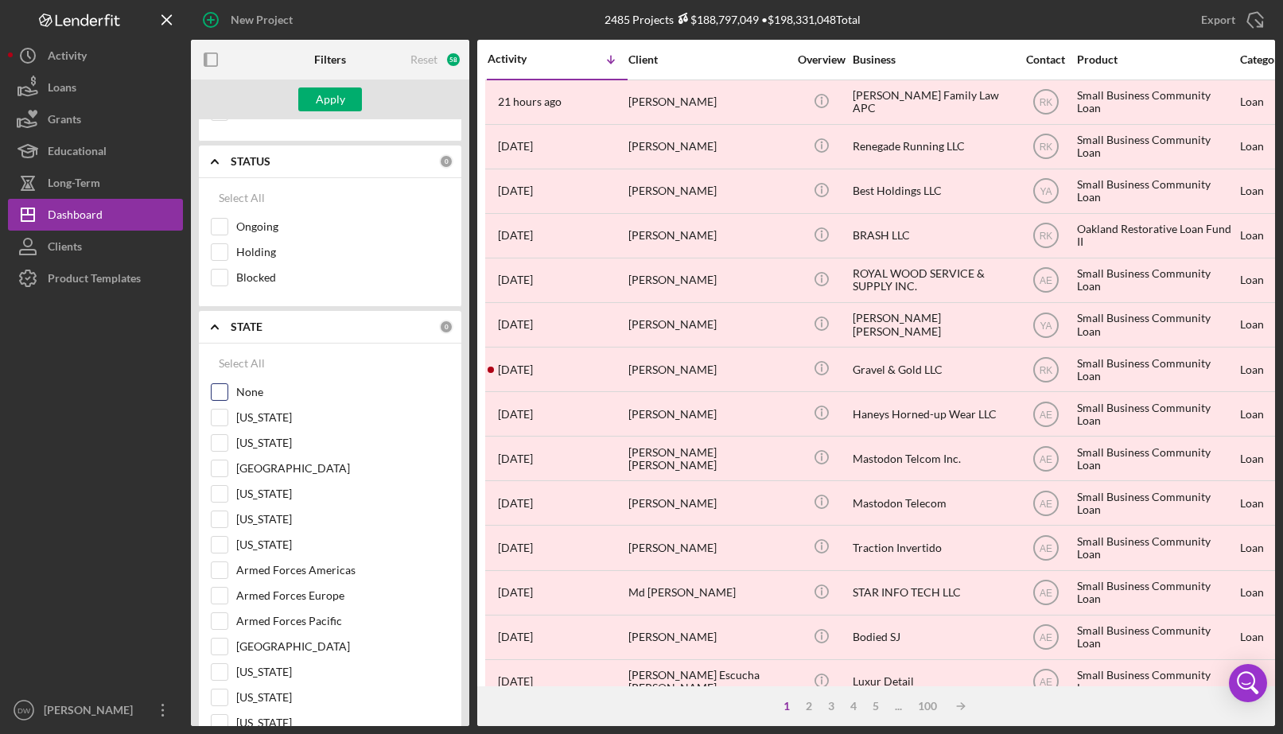
checkbox input "true"
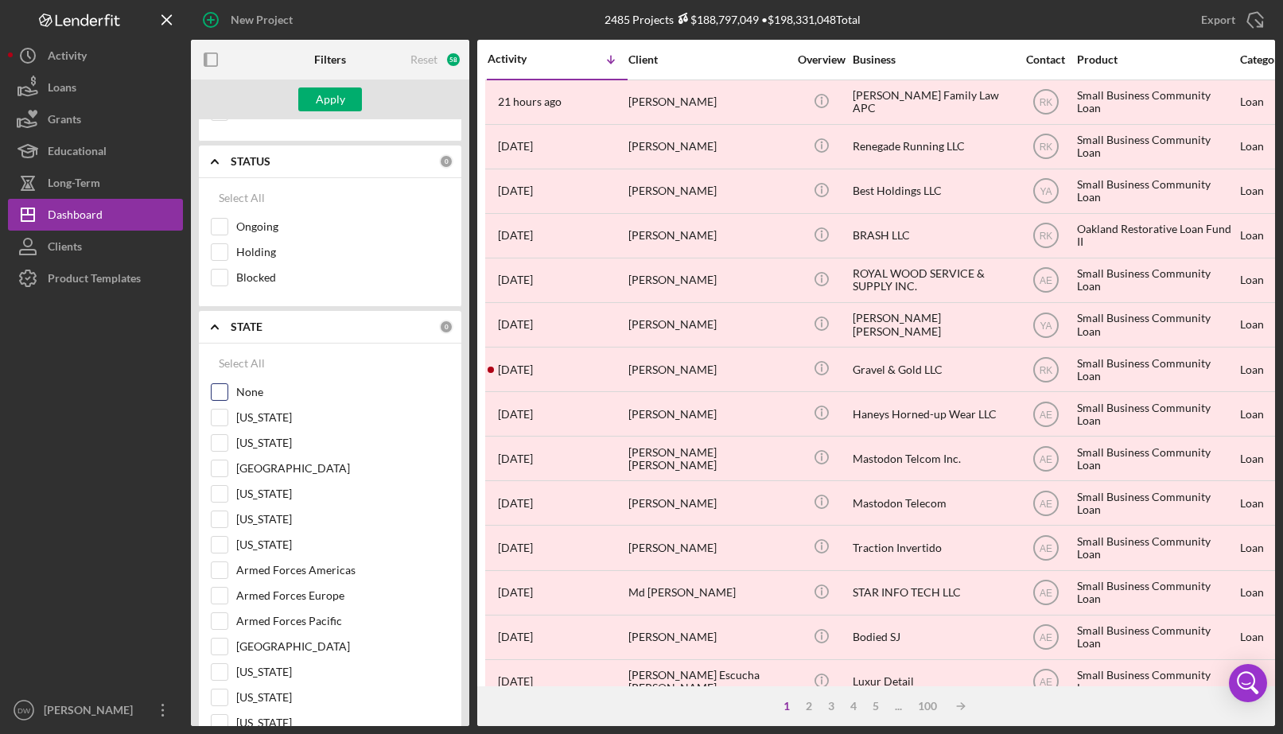
checkbox input "true"
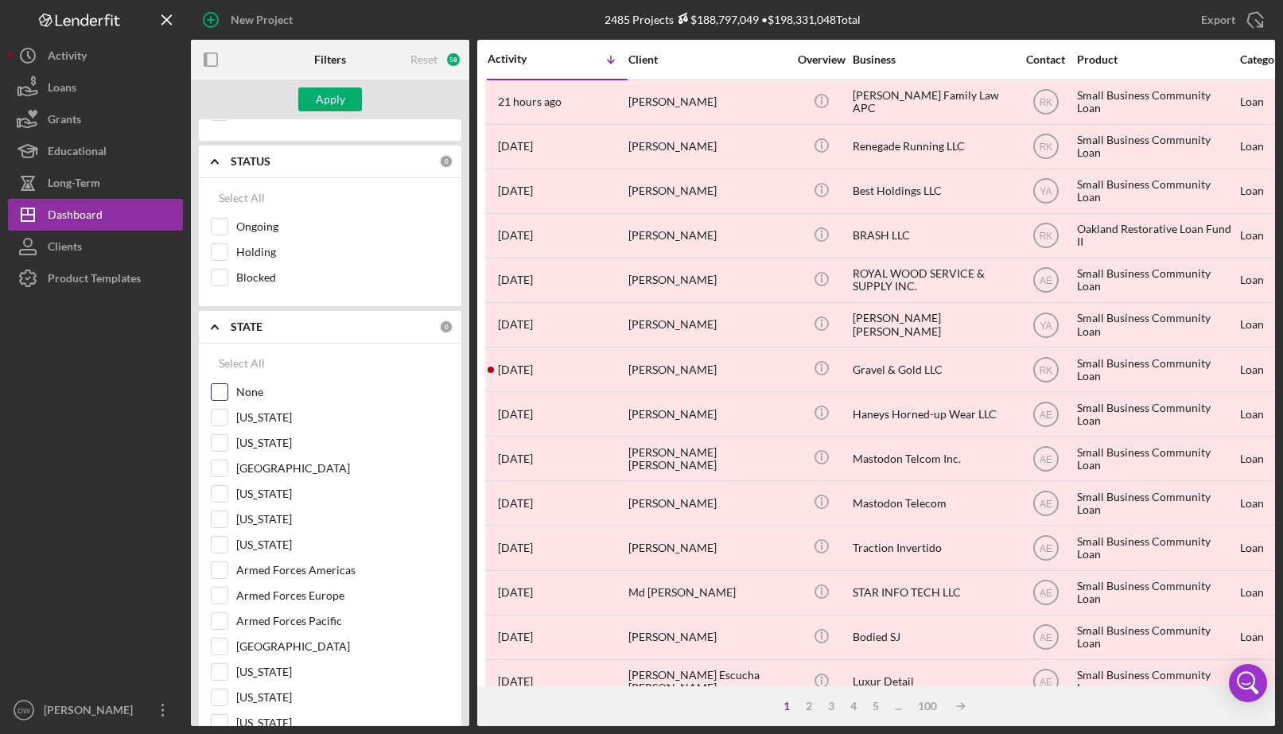
checkbox input "true"
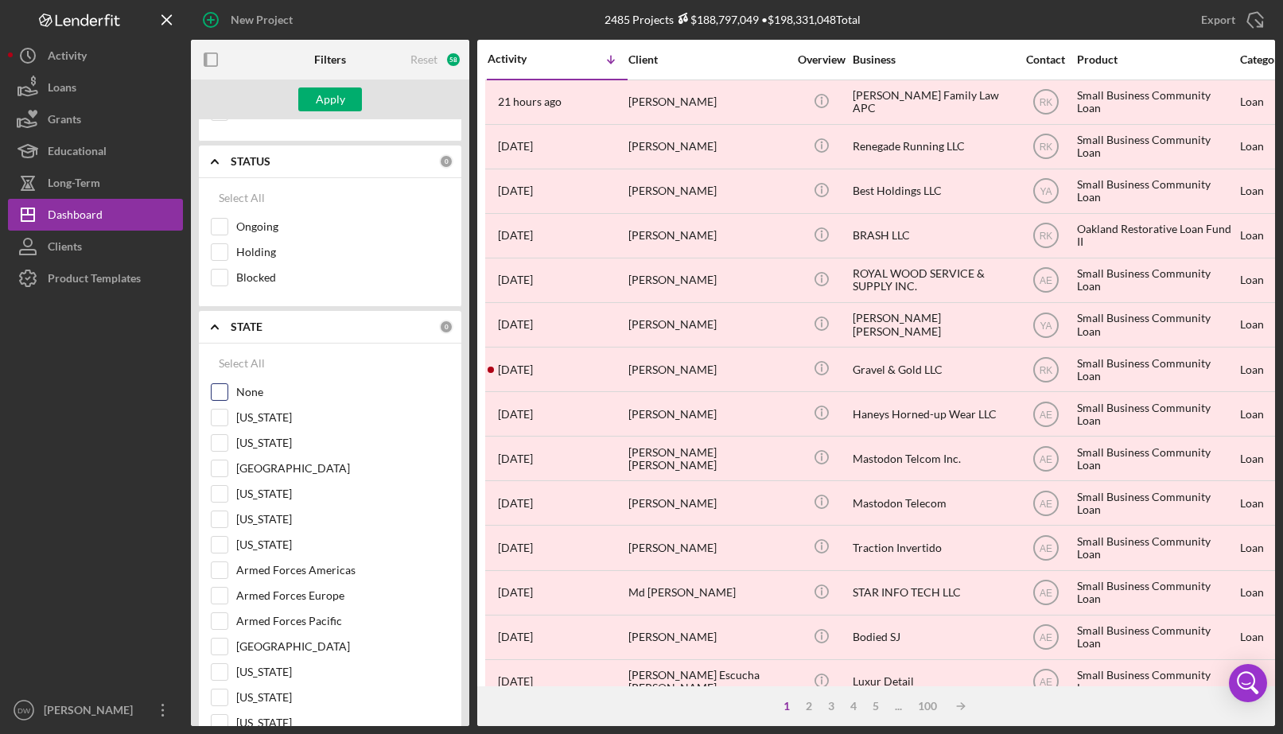
checkbox input "true"
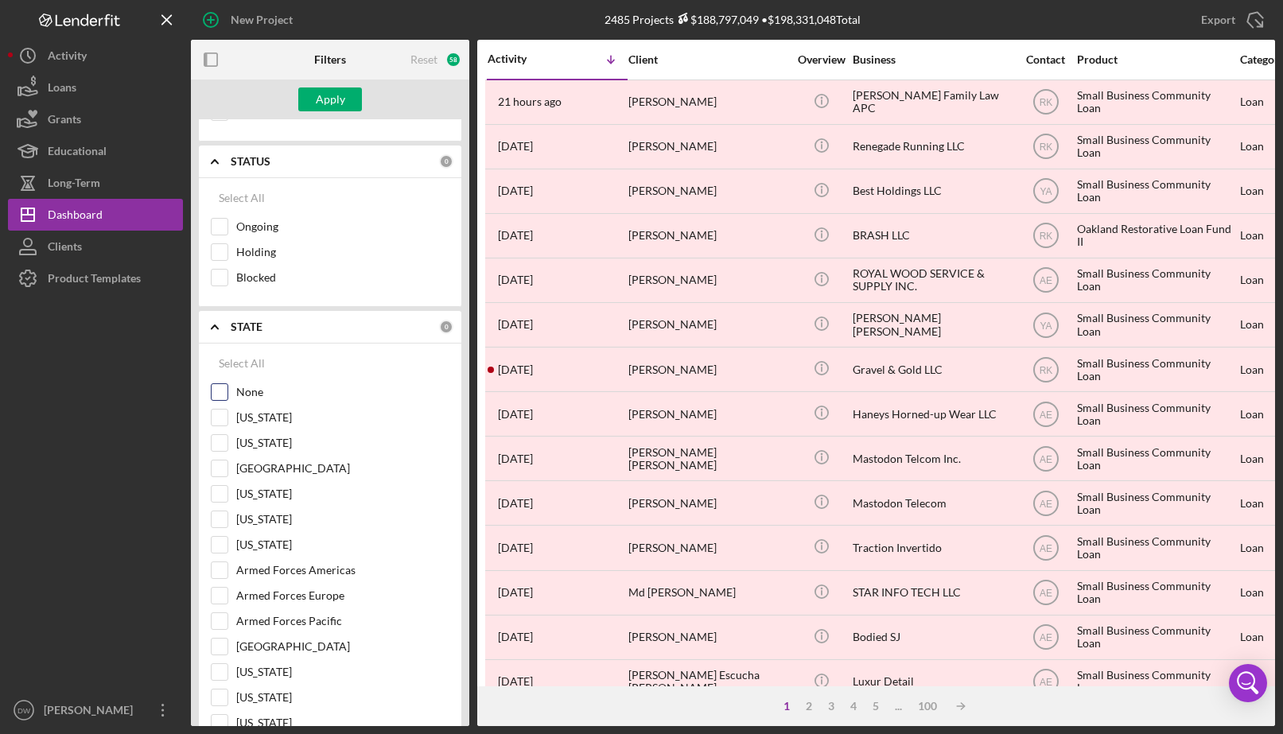
checkbox input "true"
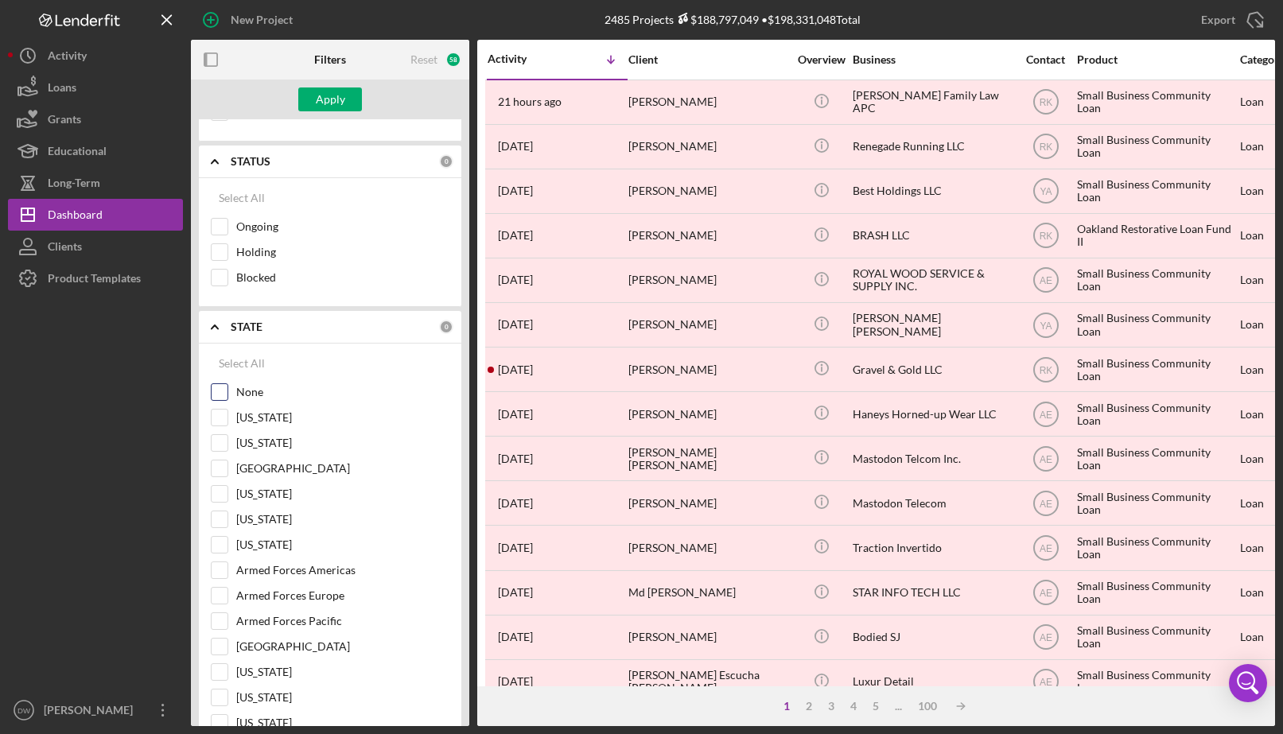
checkbox input "true"
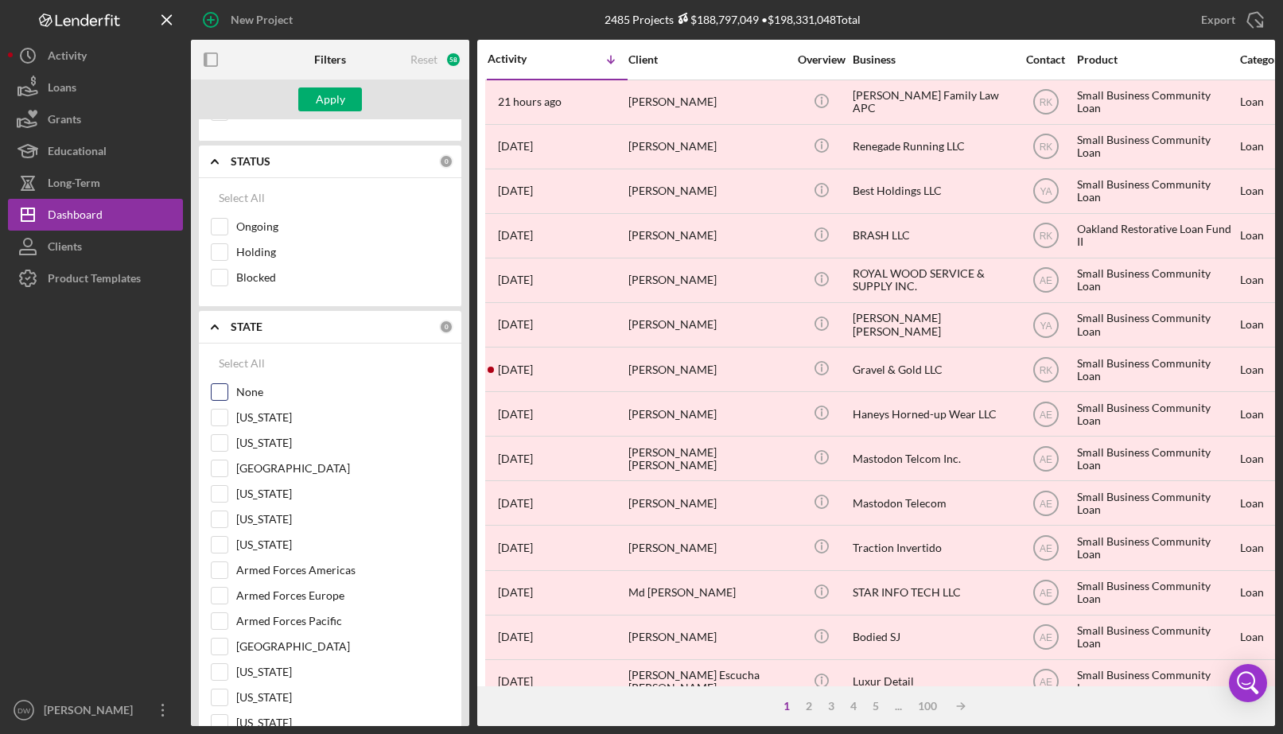
checkbox input "true"
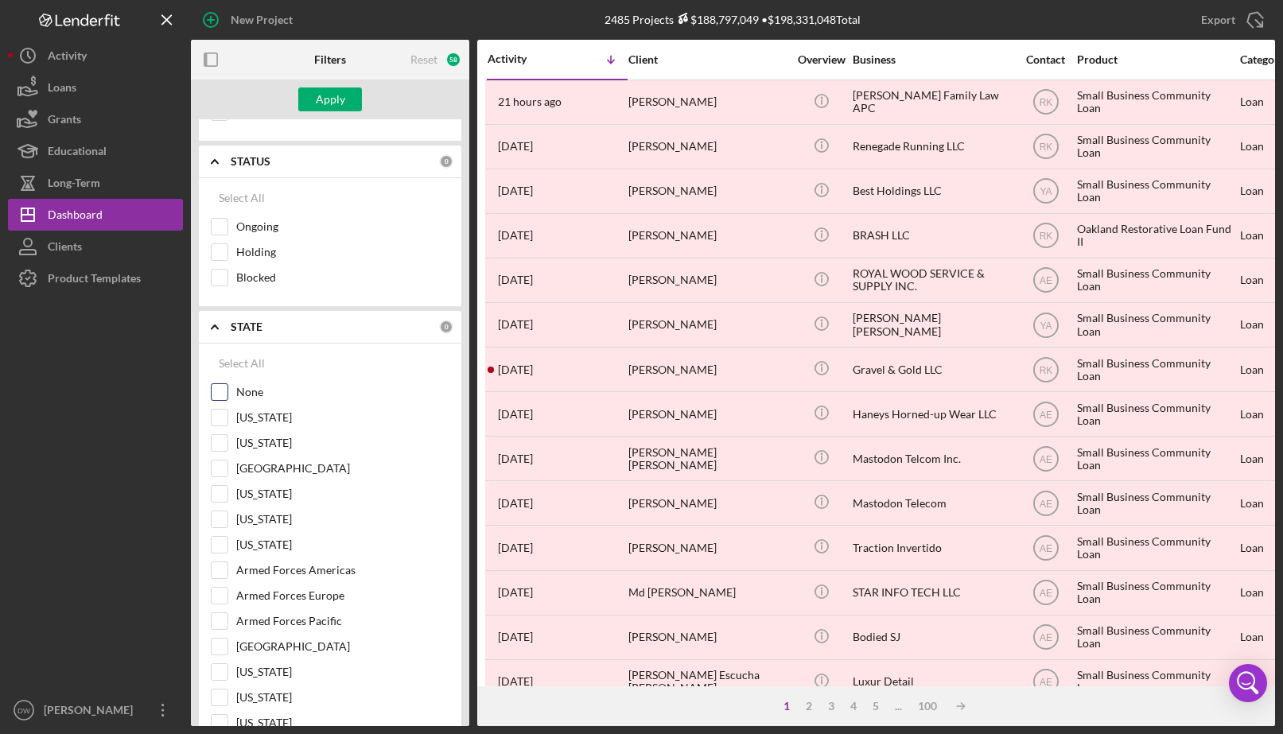
checkbox input "true"
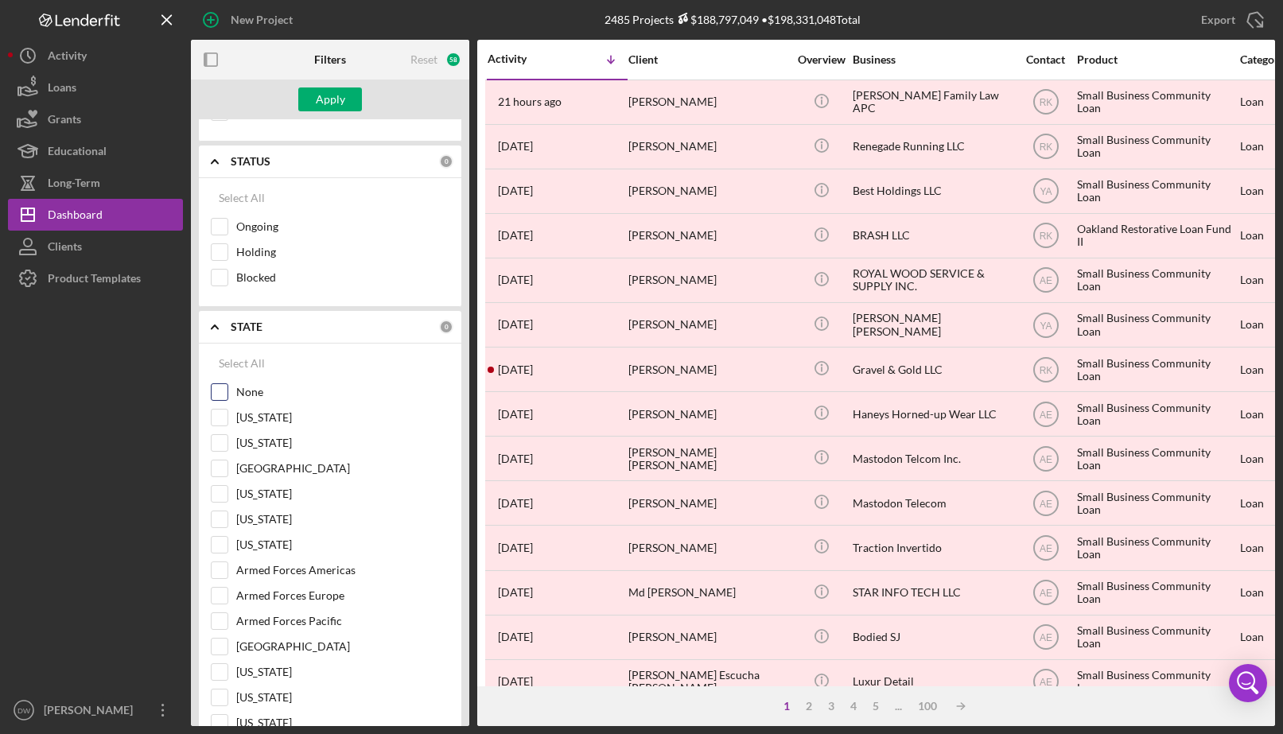
checkbox input "true"
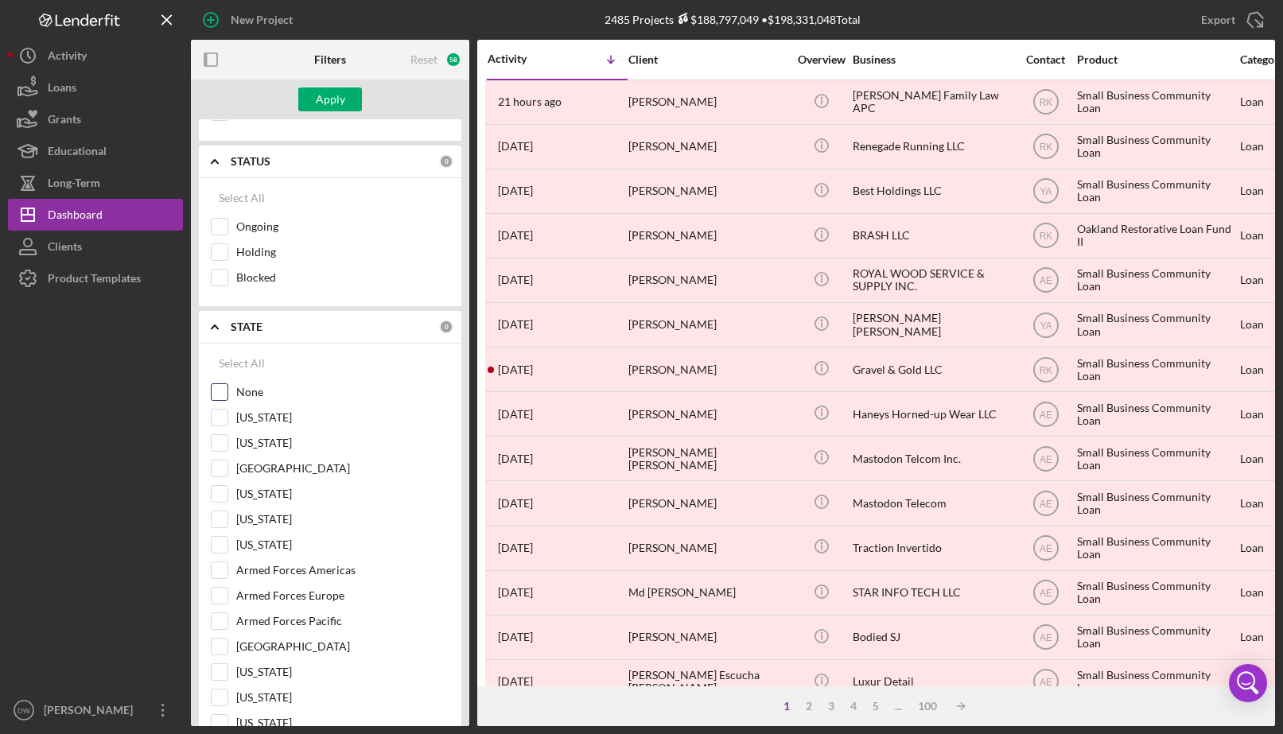
checkbox input "true"
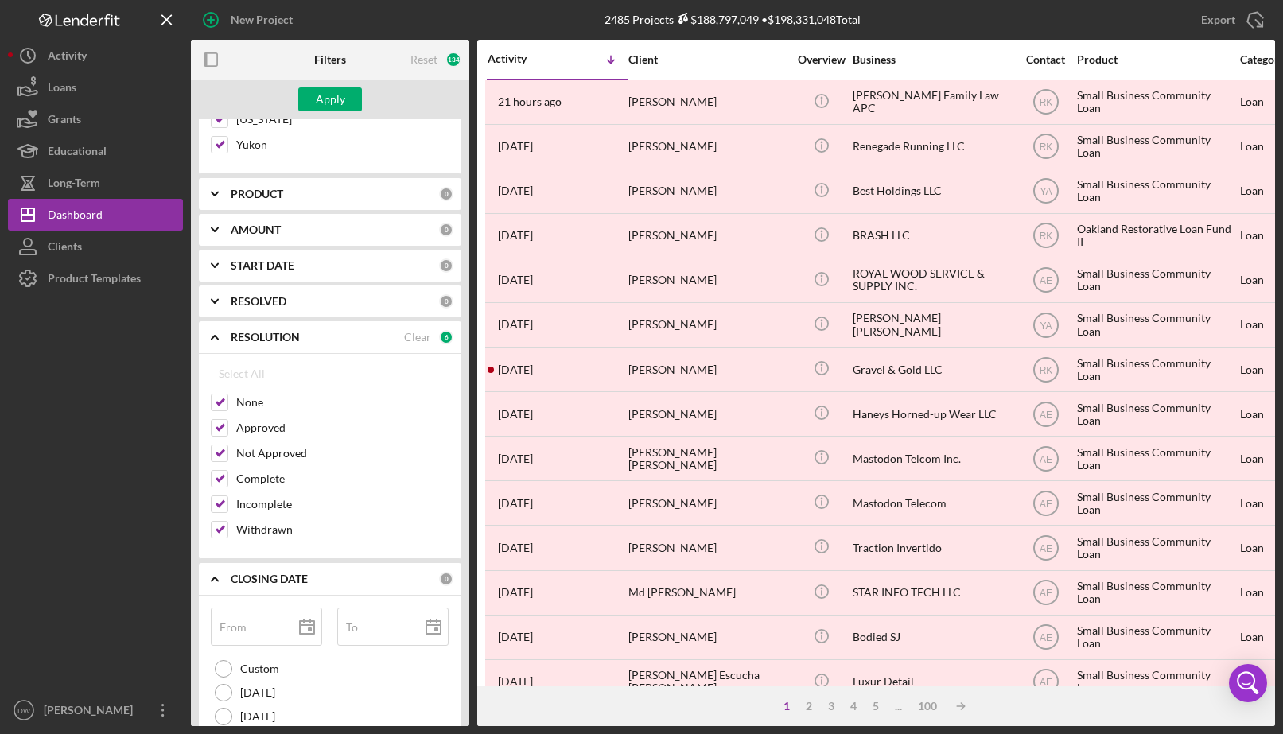
scroll to position [3852, 0]
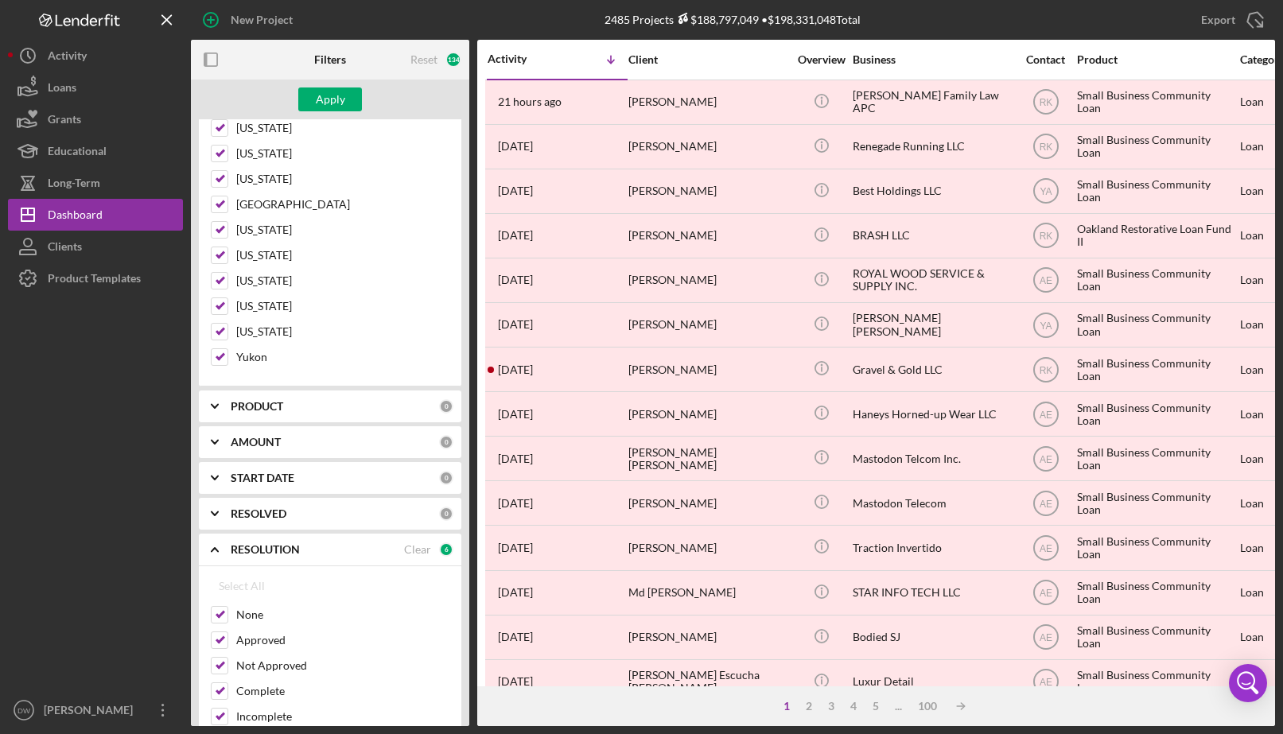
click at [281, 412] on b "PRODUCT" at bounding box center [257, 406] width 52 height 13
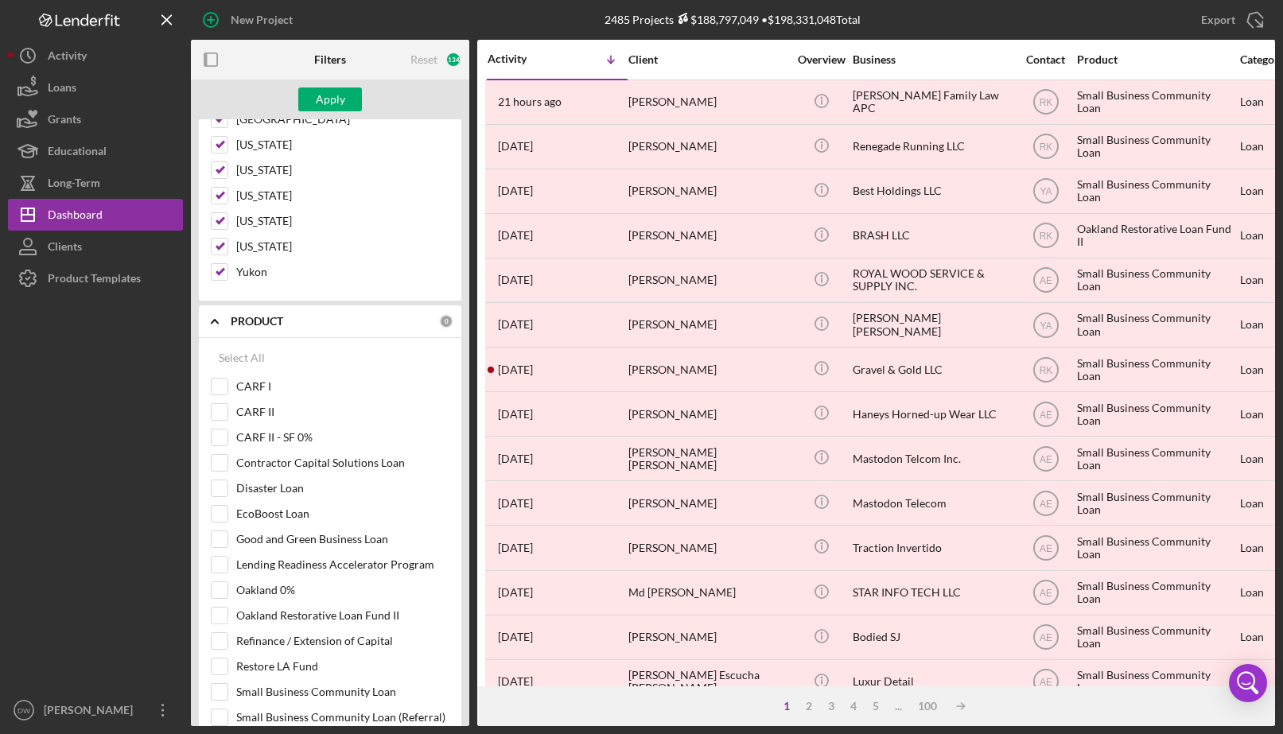
scroll to position [4064, 0]
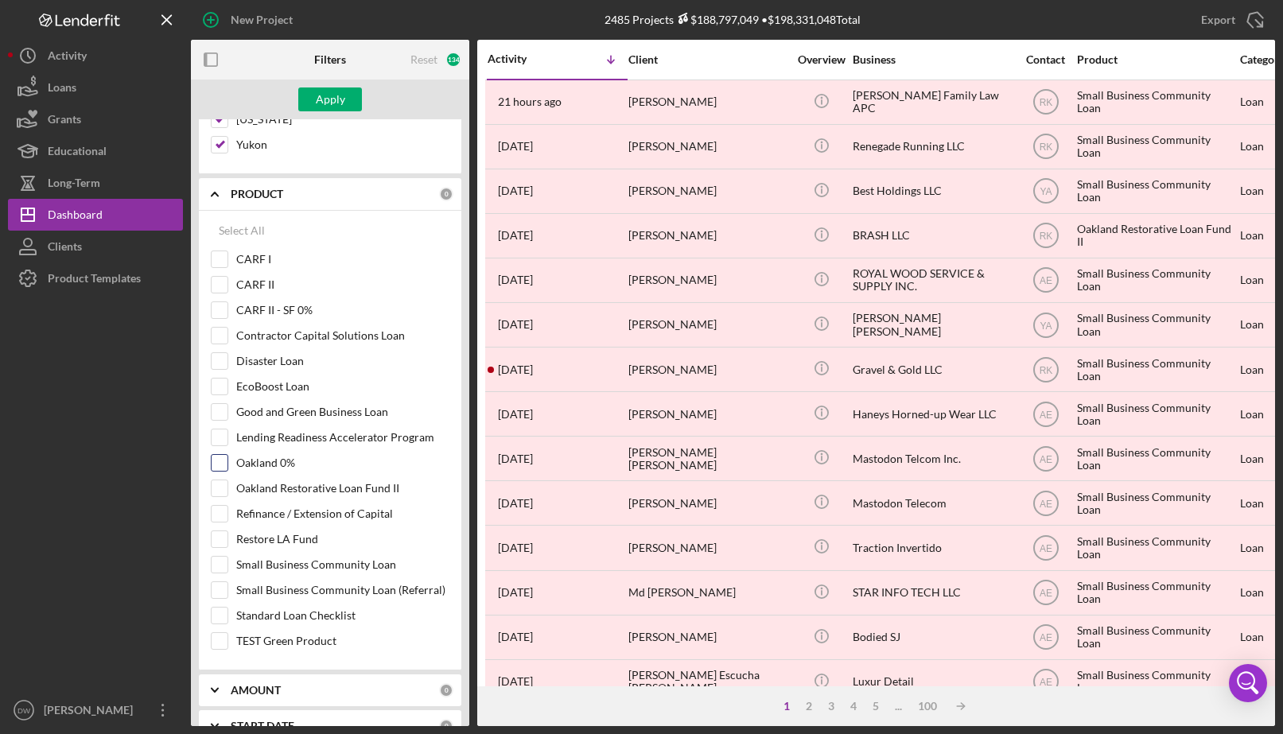
click at [264, 459] on label "Oakland 0%" at bounding box center [342, 463] width 213 height 16
click at [227, 459] on input "Oakland 0%" at bounding box center [220, 463] width 16 height 16
checkbox input "true"
click at [270, 487] on label "Oakland Restorative Loan Fund II" at bounding box center [342, 488] width 213 height 16
click at [227, 487] on input "Oakland Restorative Loan Fund II" at bounding box center [220, 488] width 16 height 16
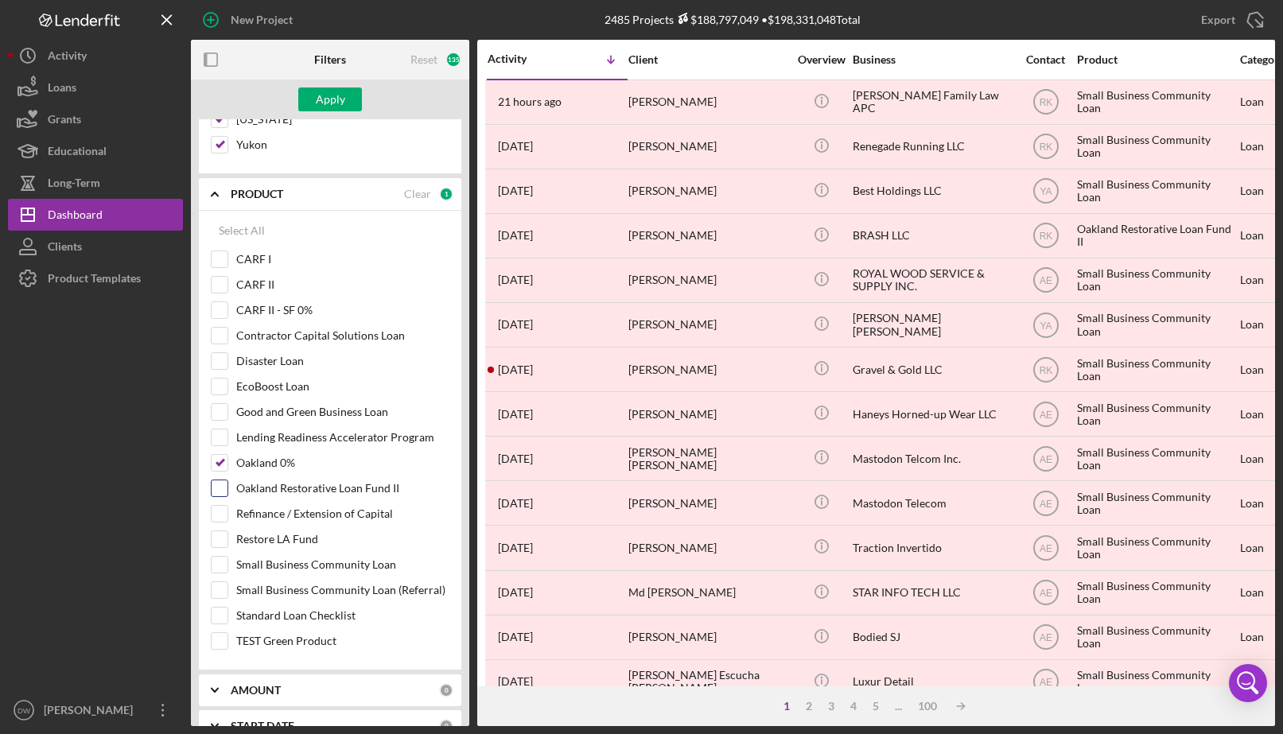
checkbox input "true"
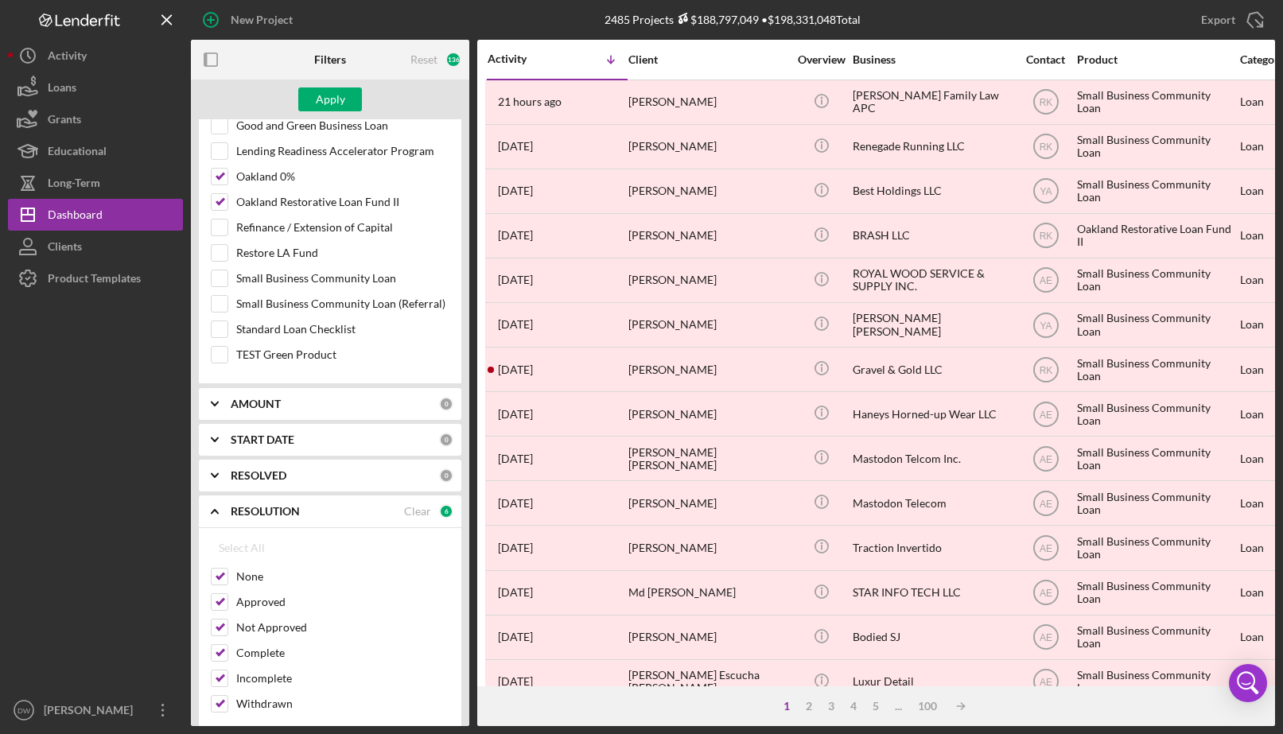
scroll to position [4488, 0]
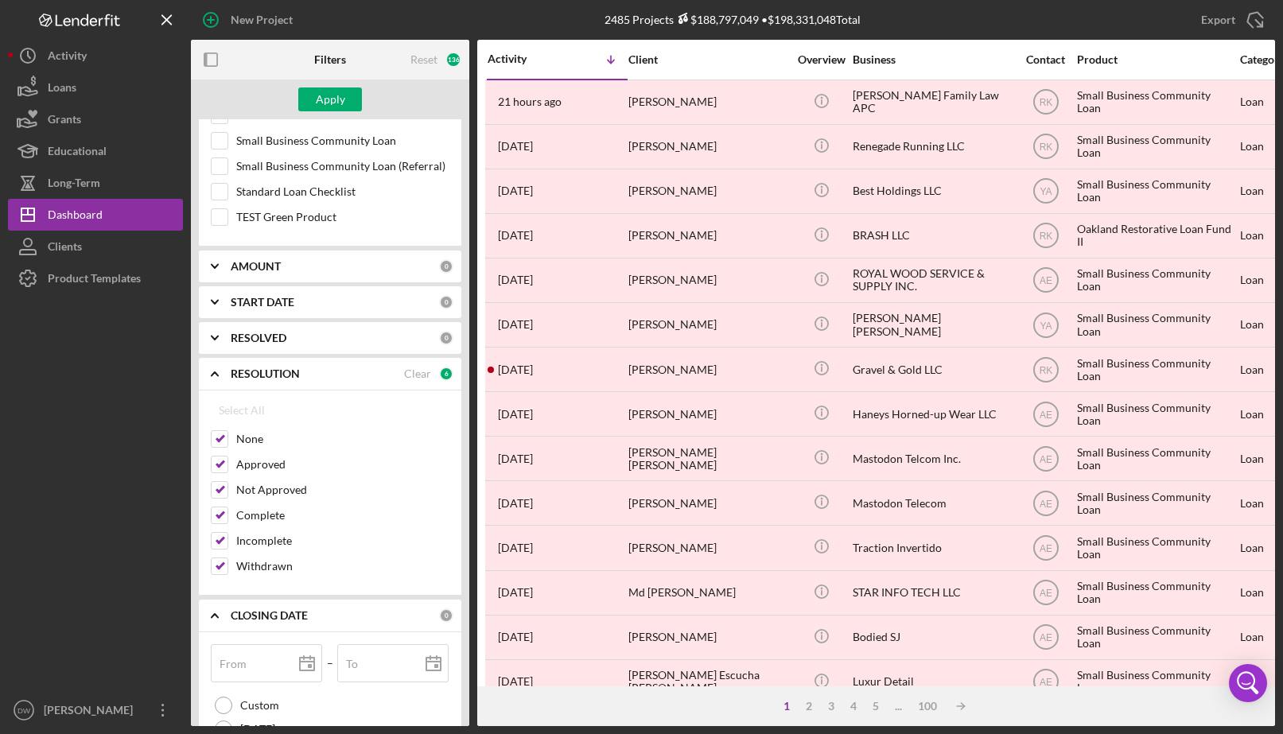
click at [265, 274] on div "AMOUNT 0" at bounding box center [342, 266] width 223 height 14
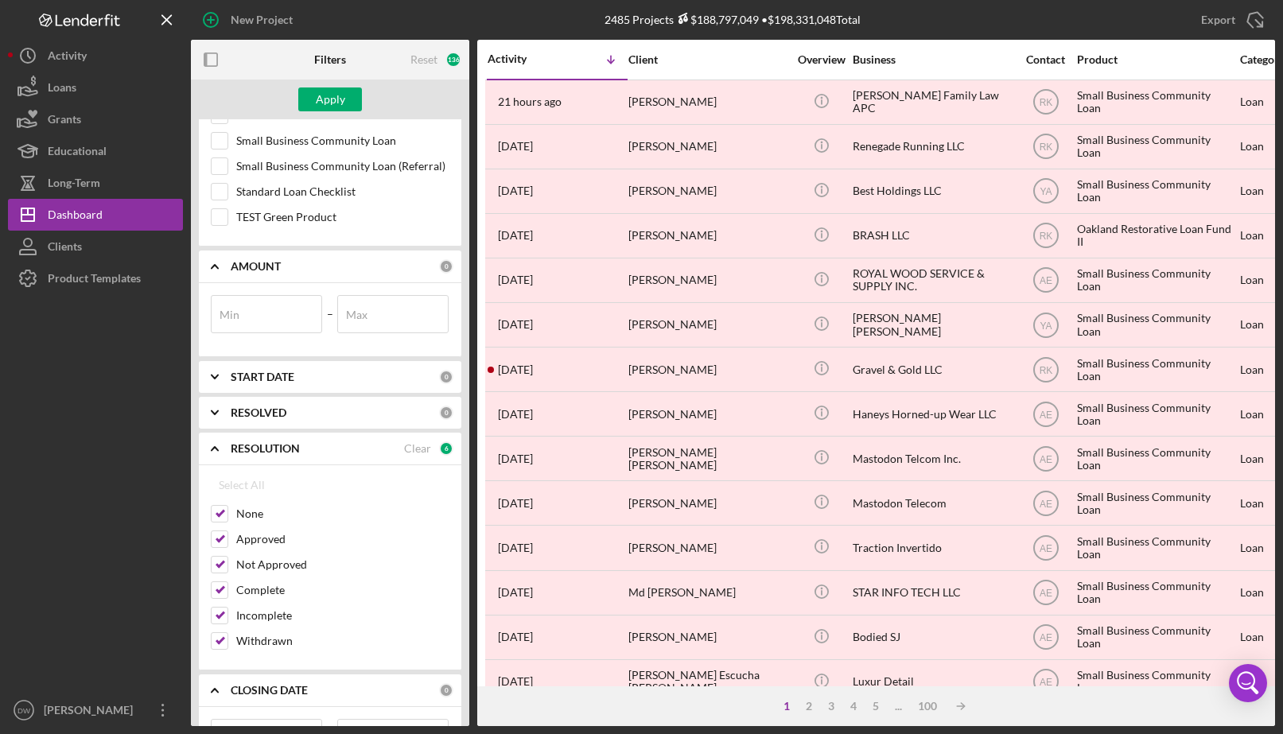
click at [277, 362] on div "START DATE 0" at bounding box center [342, 377] width 223 height 32
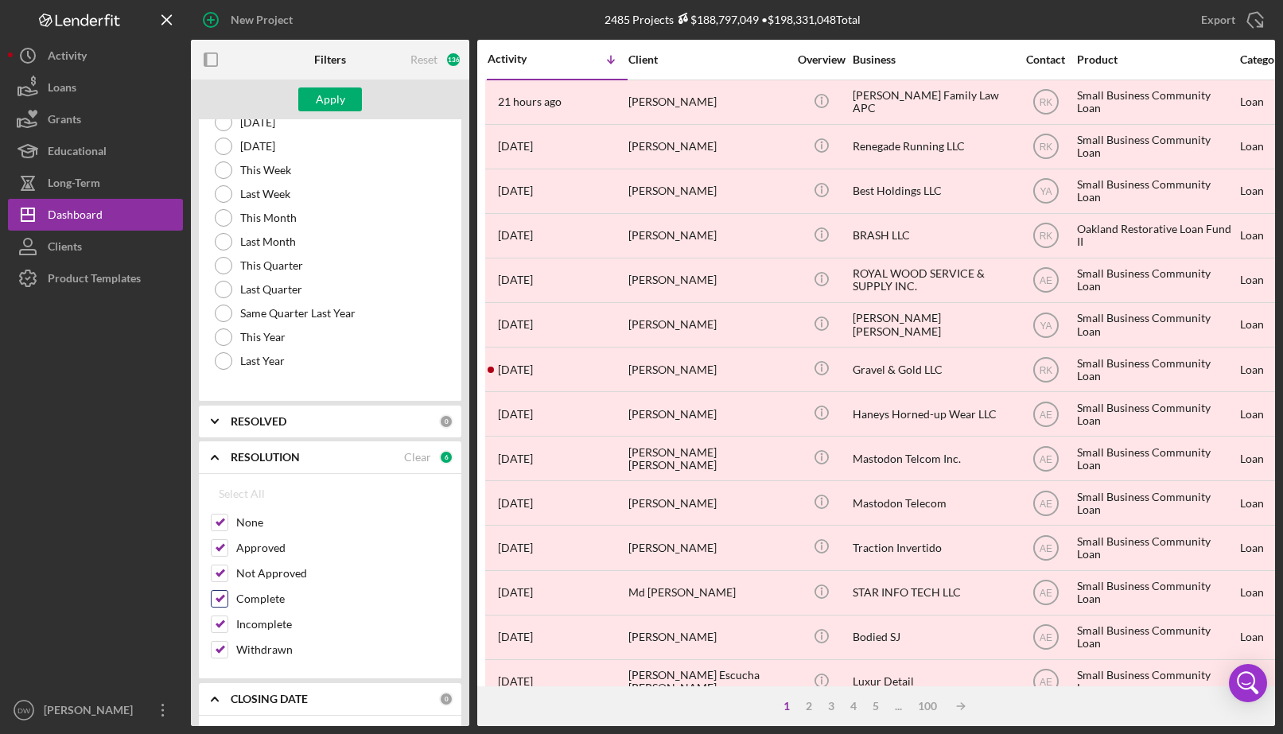
scroll to position [5018, 0]
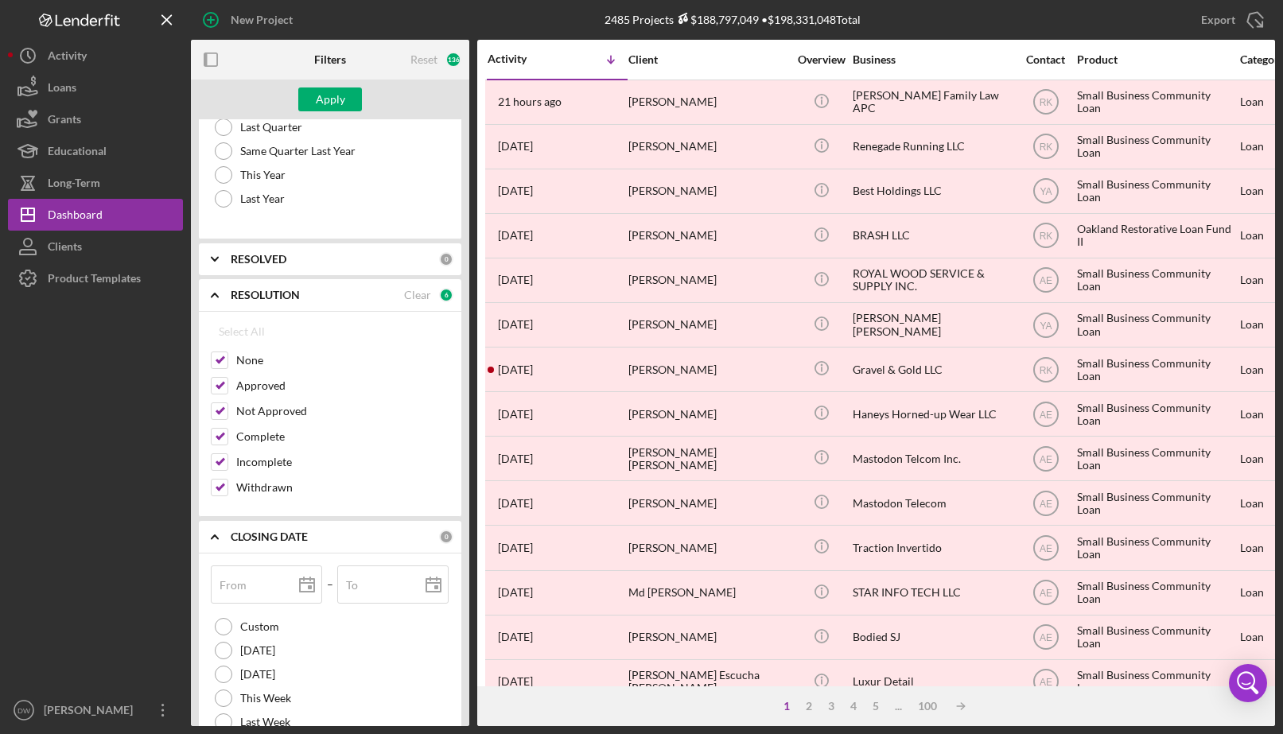
click at [254, 273] on div "RESOLVED 0" at bounding box center [342, 259] width 223 height 32
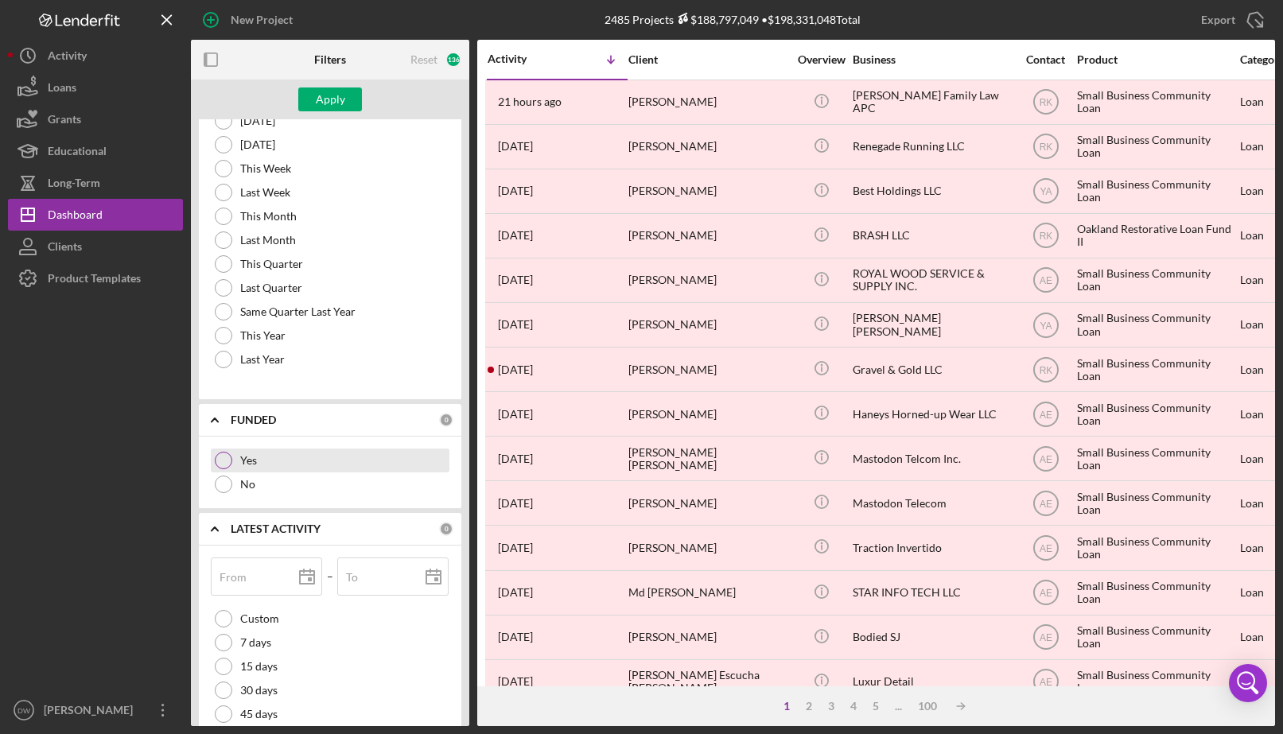
scroll to position [5989, 0]
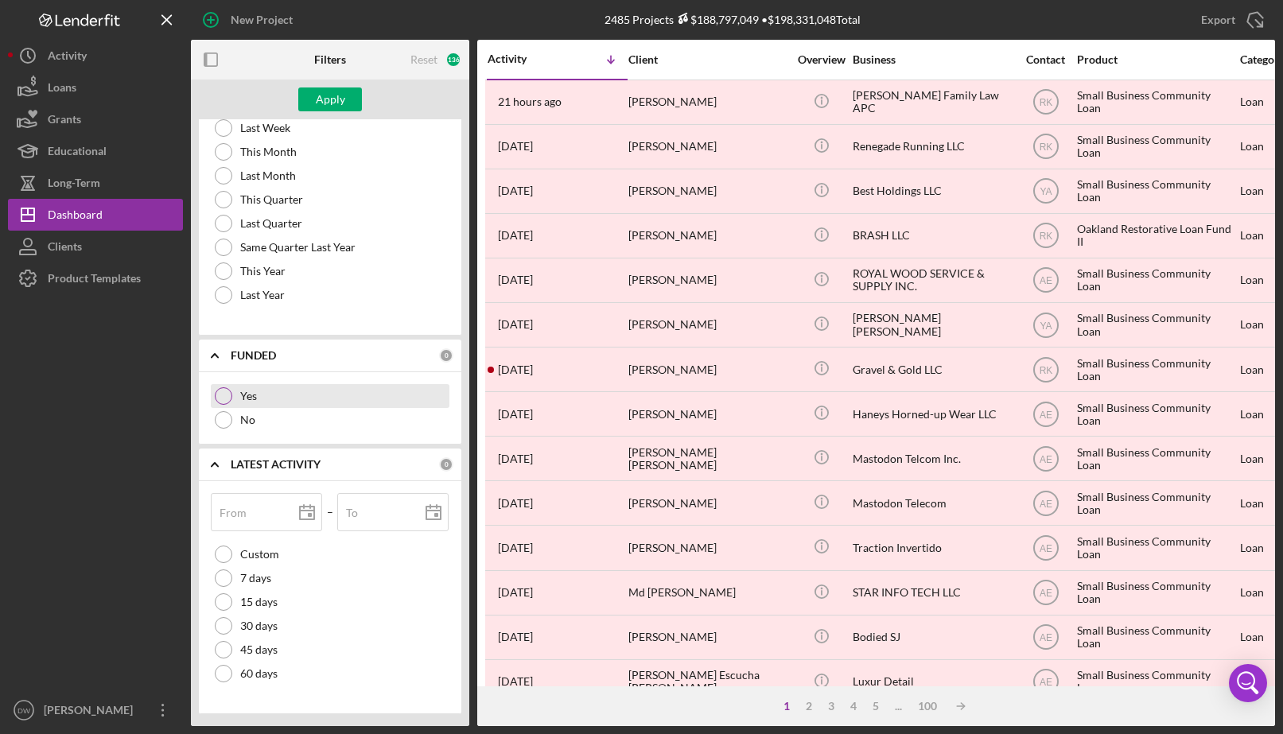
click at [233, 391] on div "Yes" at bounding box center [330, 396] width 239 height 24
click at [237, 414] on div "No" at bounding box center [330, 420] width 239 height 24
click at [248, 394] on label "Yes" at bounding box center [248, 396] width 17 height 13
click at [433, 361] on div "FUNDED Clear 1" at bounding box center [342, 355] width 223 height 14
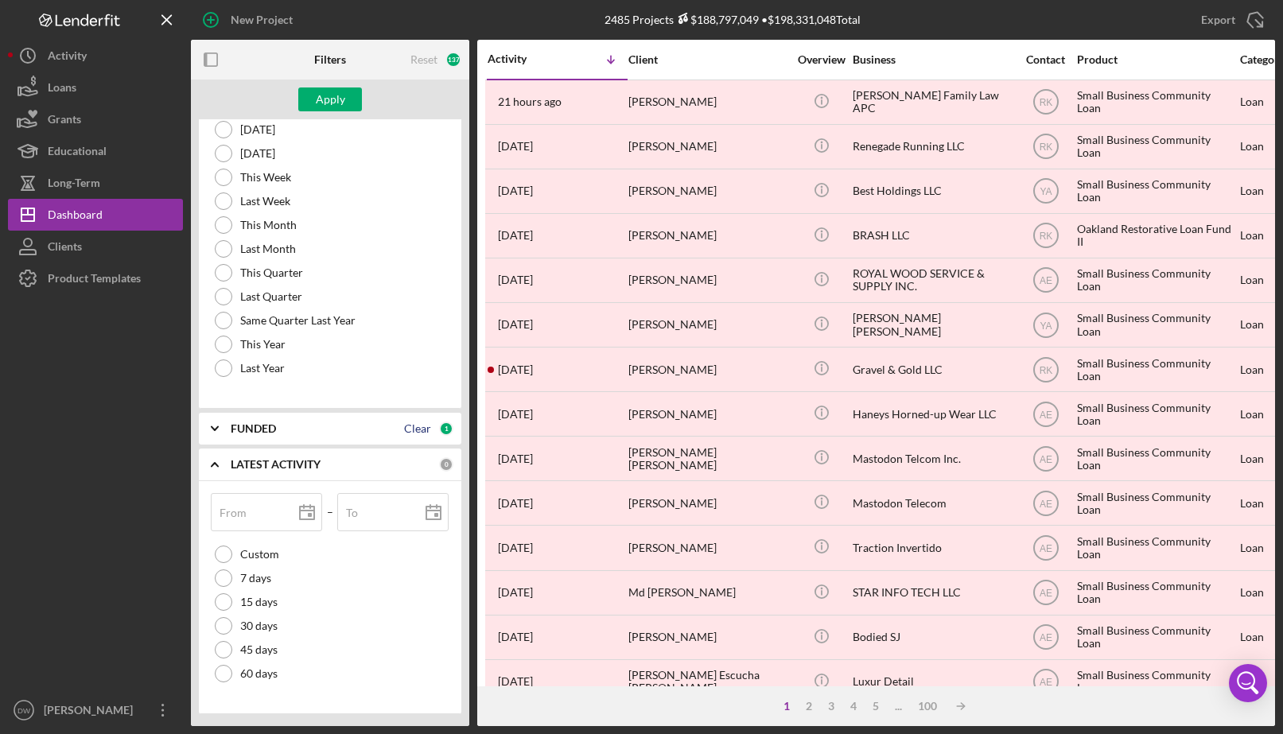
click at [414, 423] on div "Clear" at bounding box center [417, 428] width 27 height 13
click at [333, 100] on div "Apply" at bounding box center [330, 99] width 29 height 24
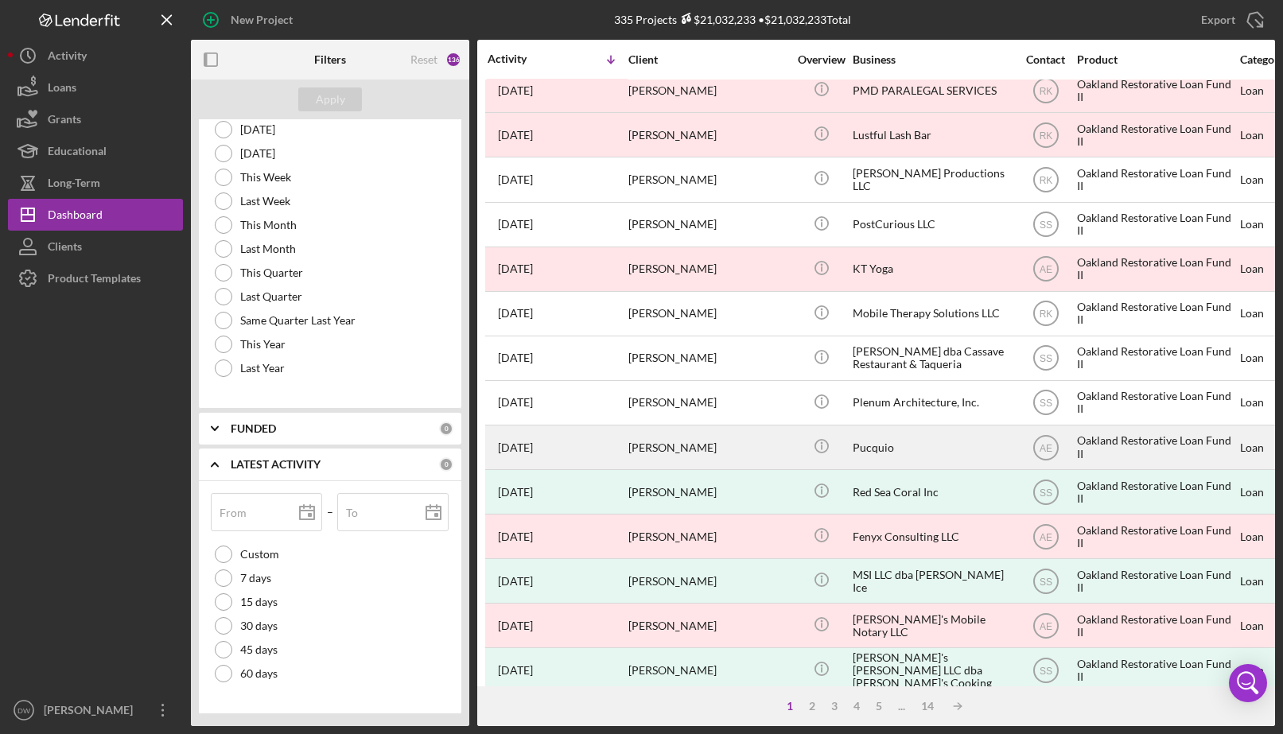
scroll to position [529, 0]
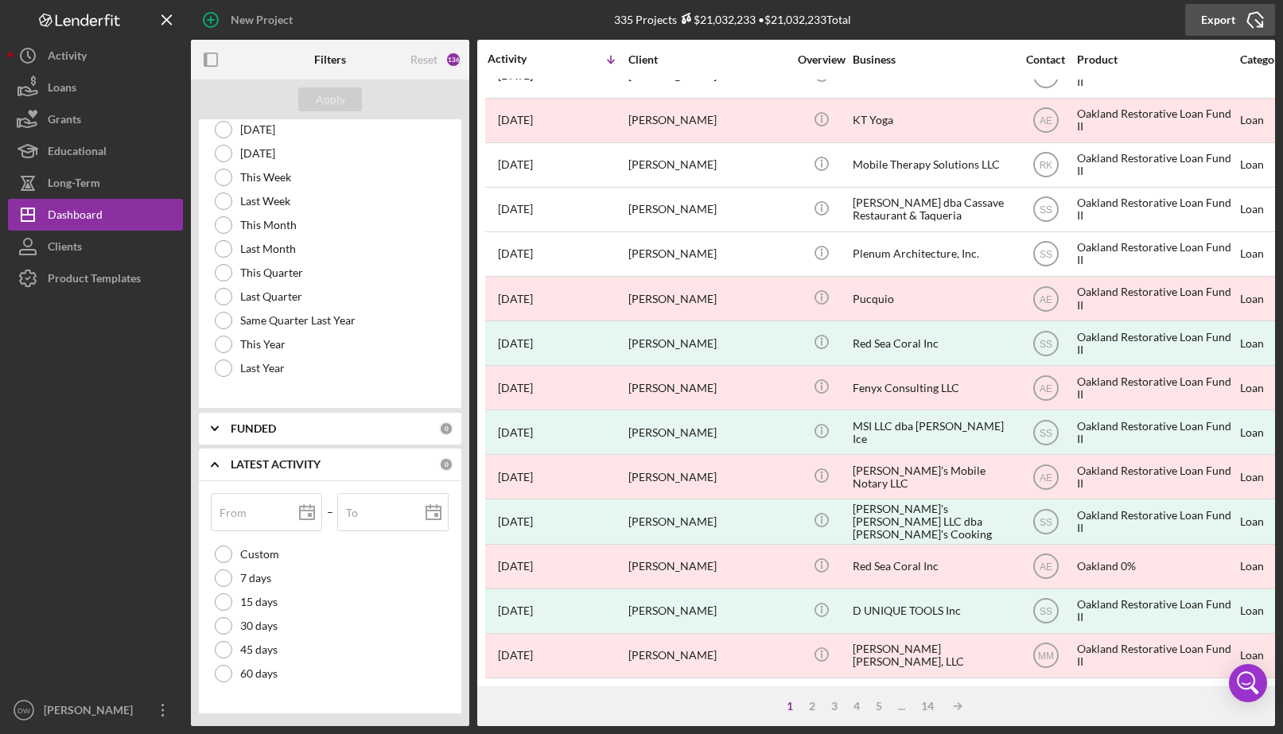
click at [1243, 17] on icon "Icon/Export" at bounding box center [1255, 20] width 40 height 40
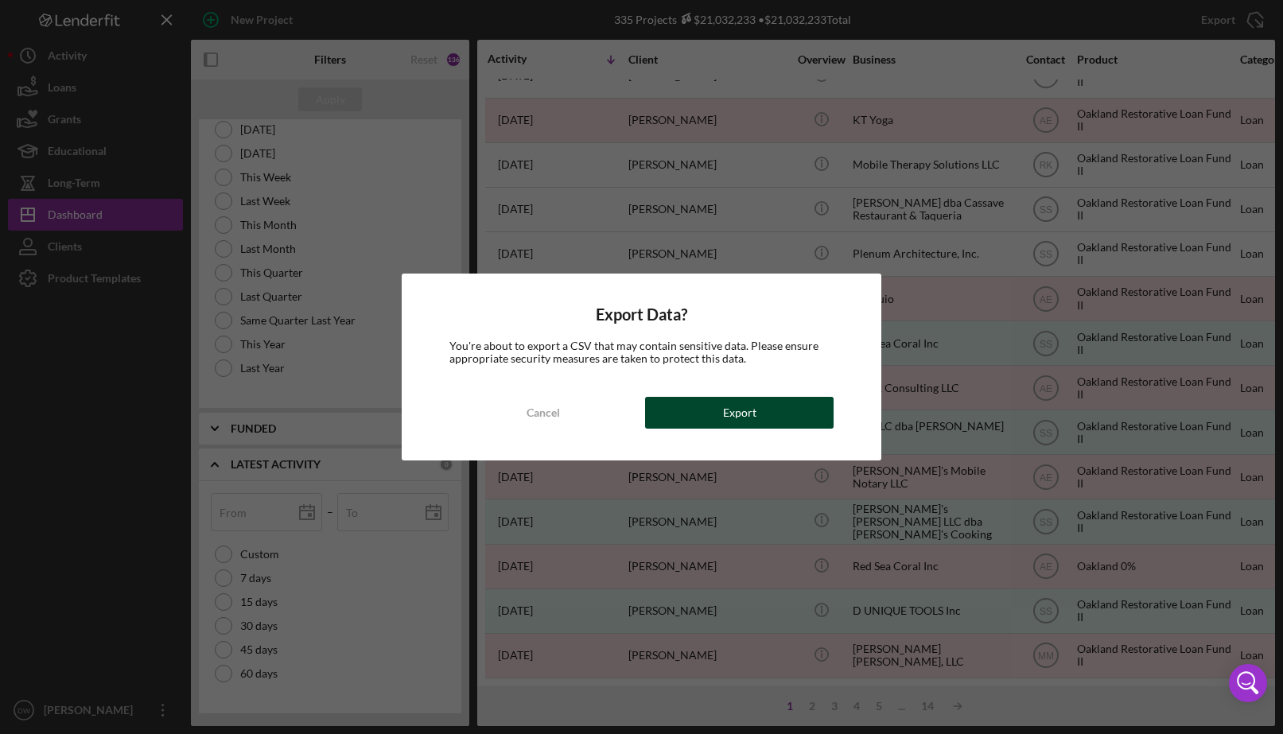
click at [721, 398] on button "Export" at bounding box center [739, 413] width 188 height 32
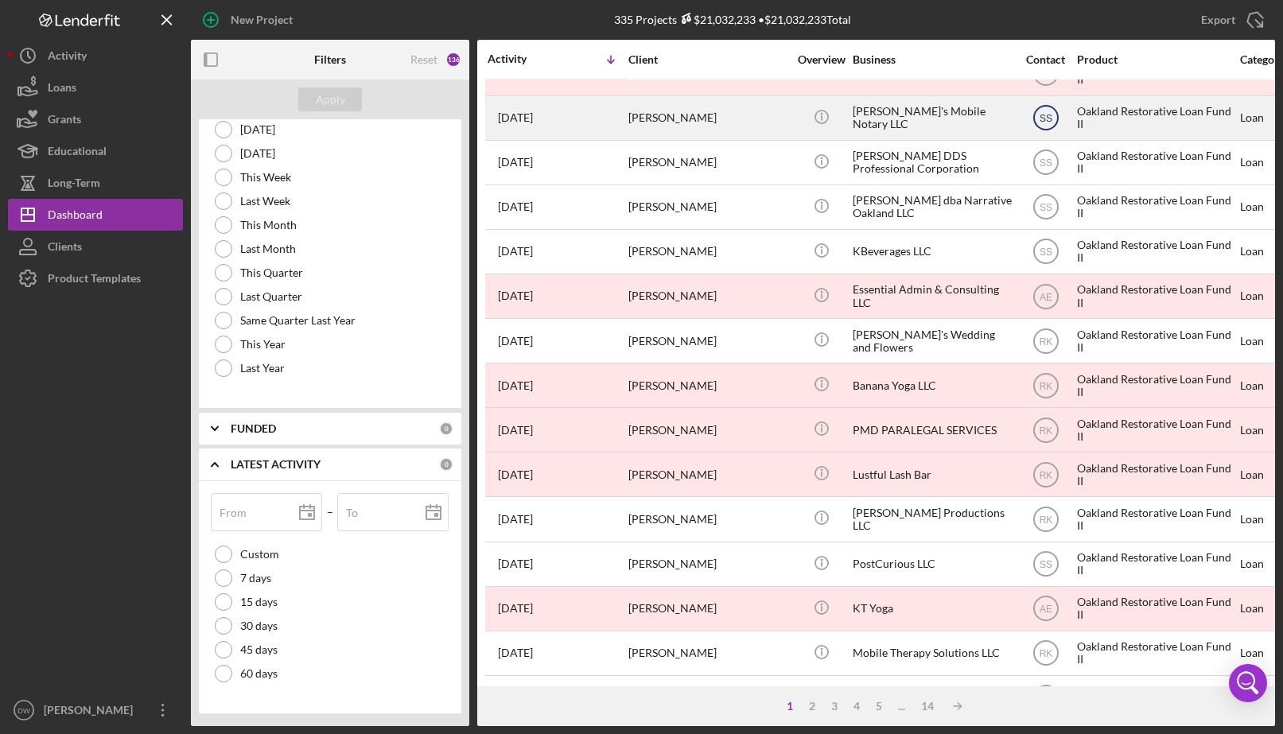
scroll to position [0, 0]
